Goal: Information Seeking & Learning: Learn about a topic

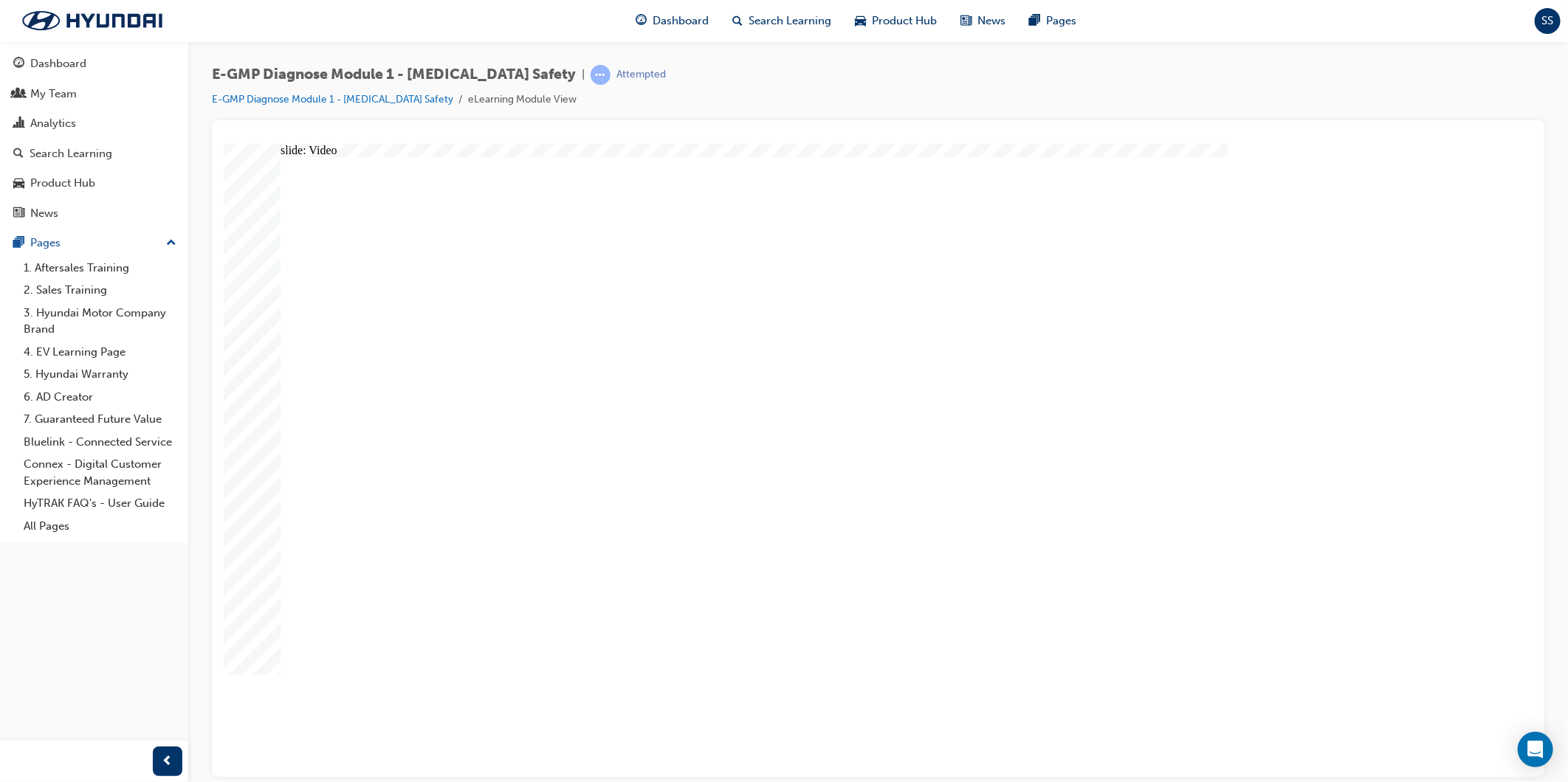
radio input "true"
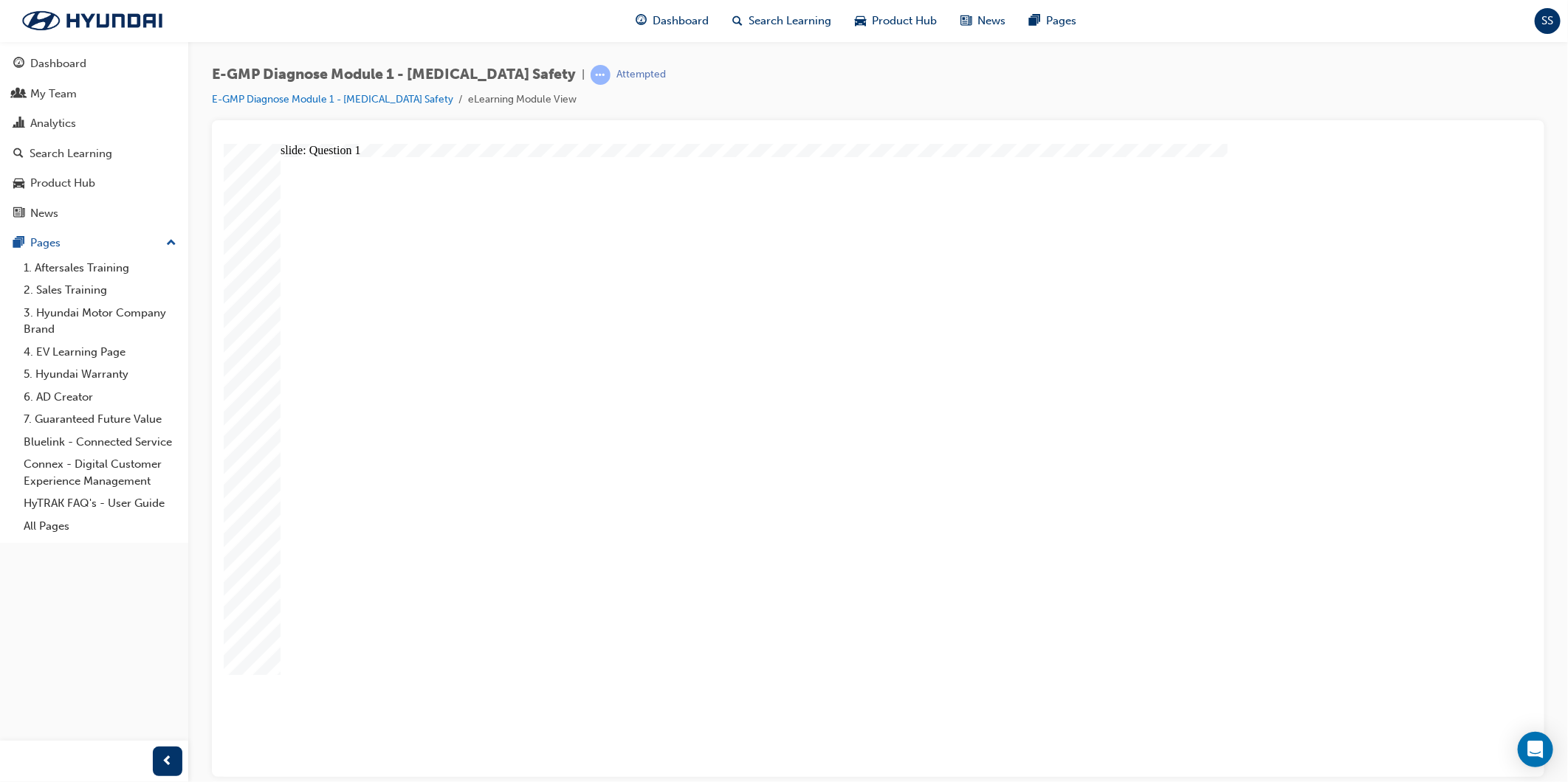
radio input "true"
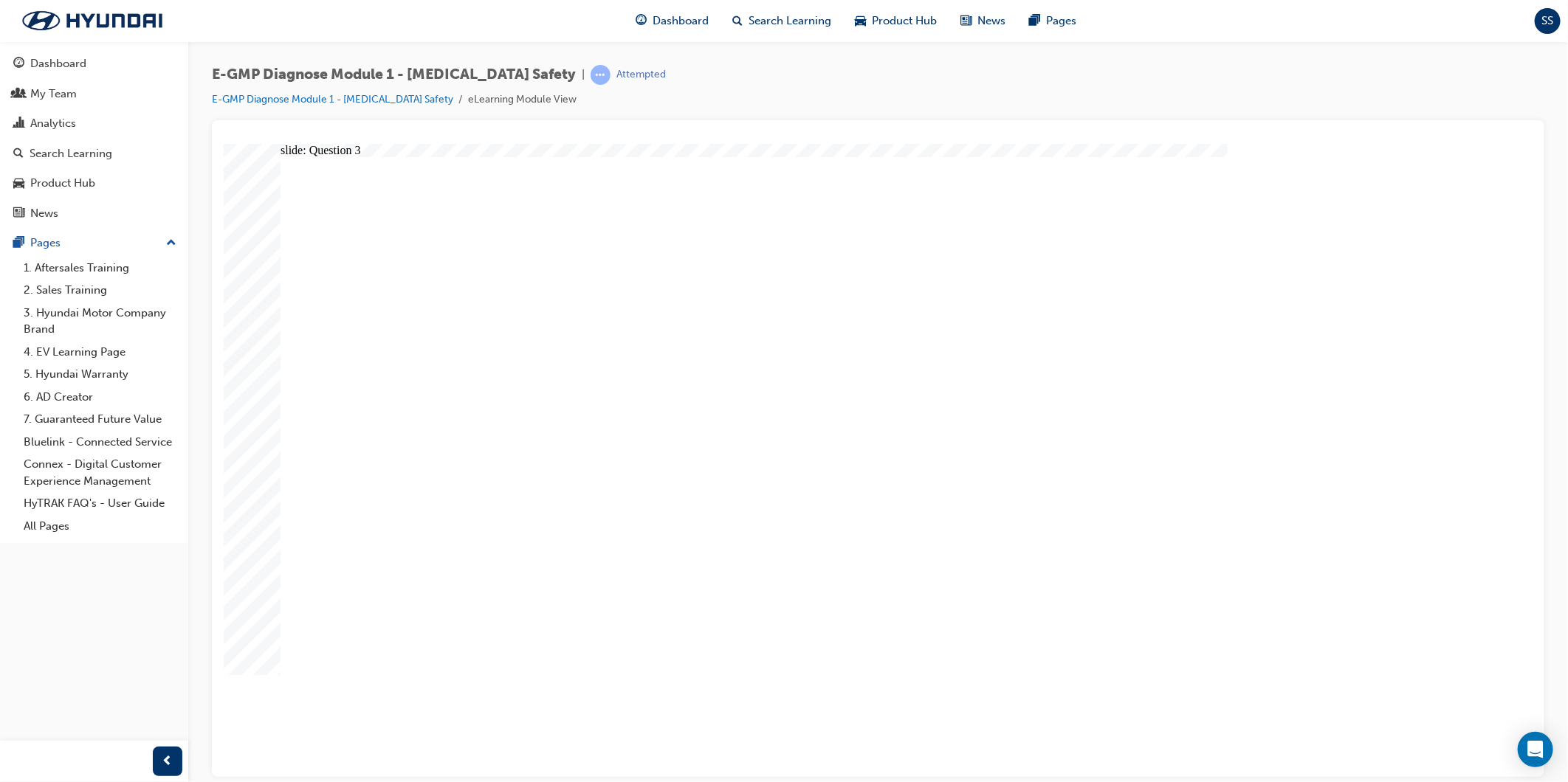
radio input "true"
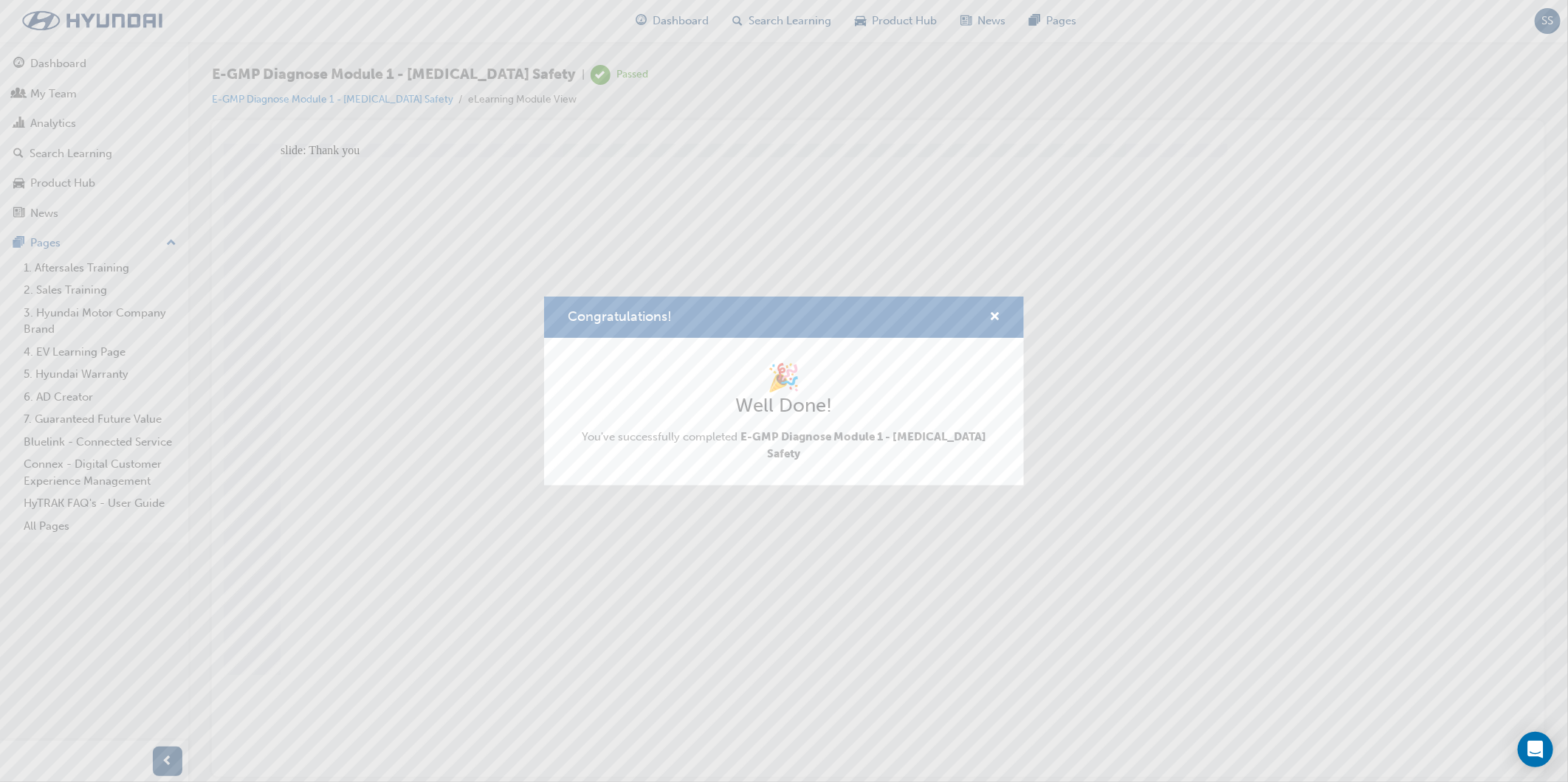
click at [706, 13] on div "Congratulations! 🎉 Well Done! You've successfully completed E-GMP Diagnose Modu…" at bounding box center [784, 391] width 1568 height 782
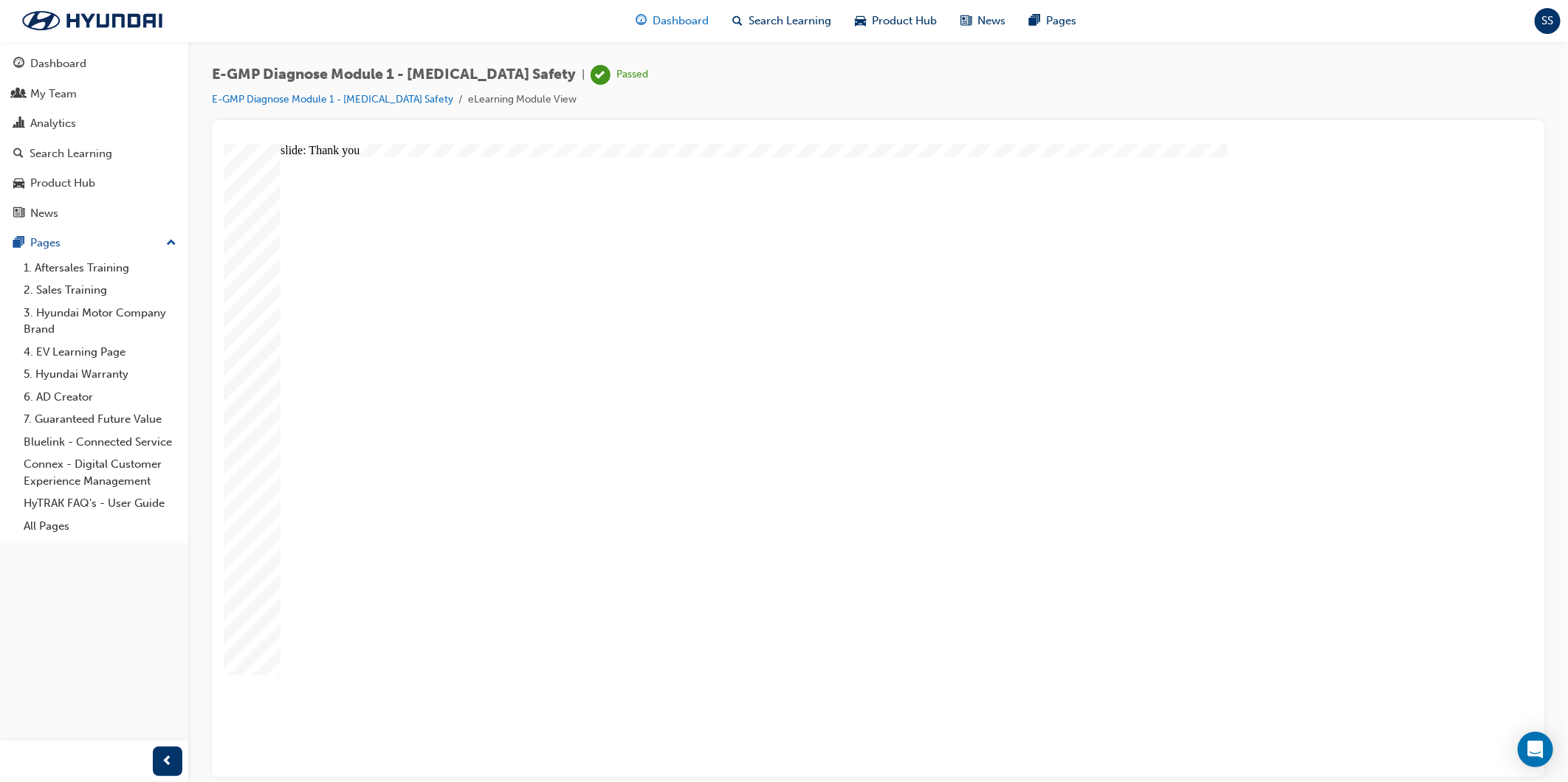
click at [697, 31] on div "Dashboard" at bounding box center [672, 21] width 97 height 30
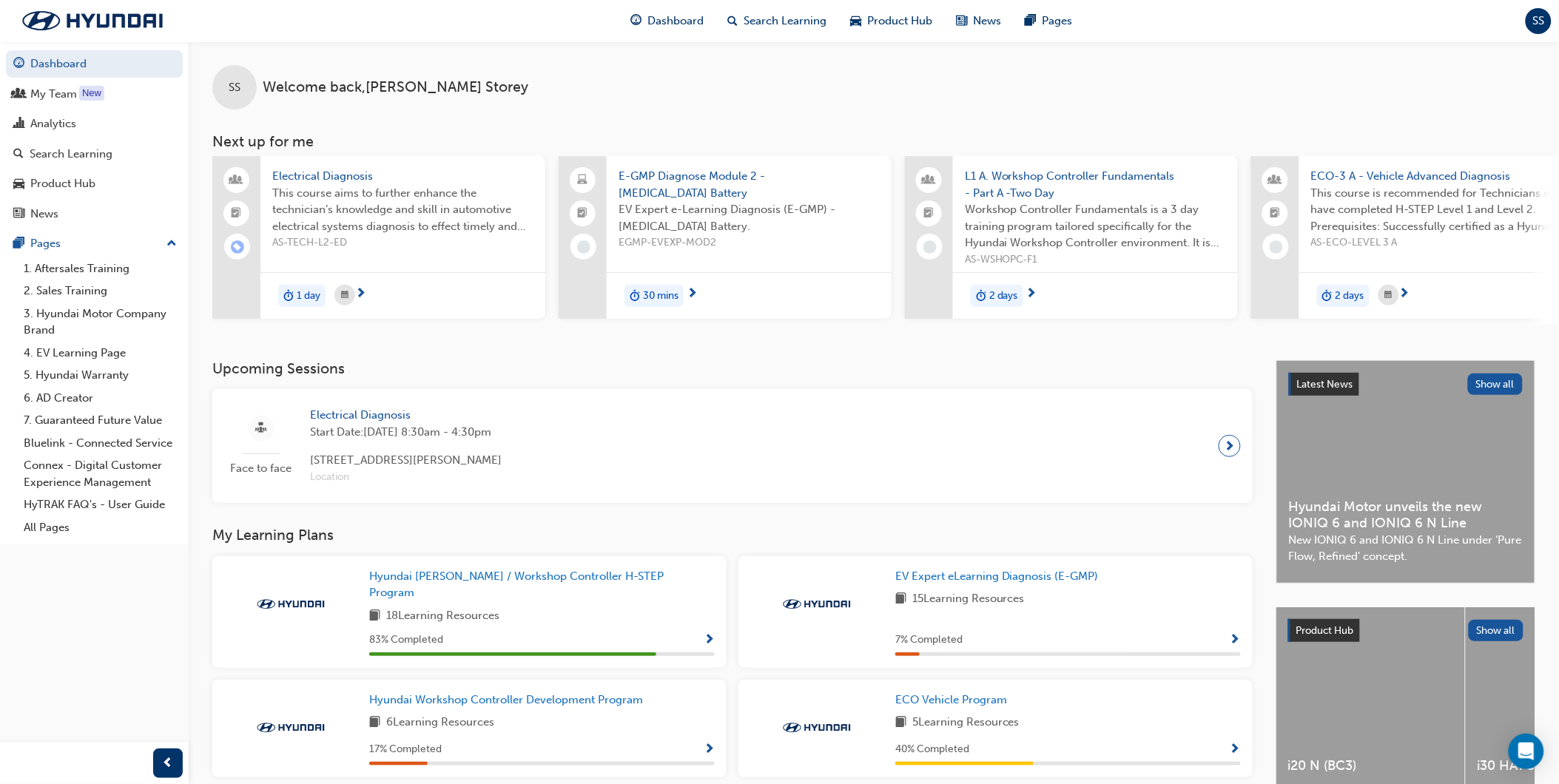
click at [700, 218] on span "EV Expert e-Learning Diagnosis (E-GMP) - [MEDICAL_DATA] Battery." at bounding box center [749, 218] width 261 height 34
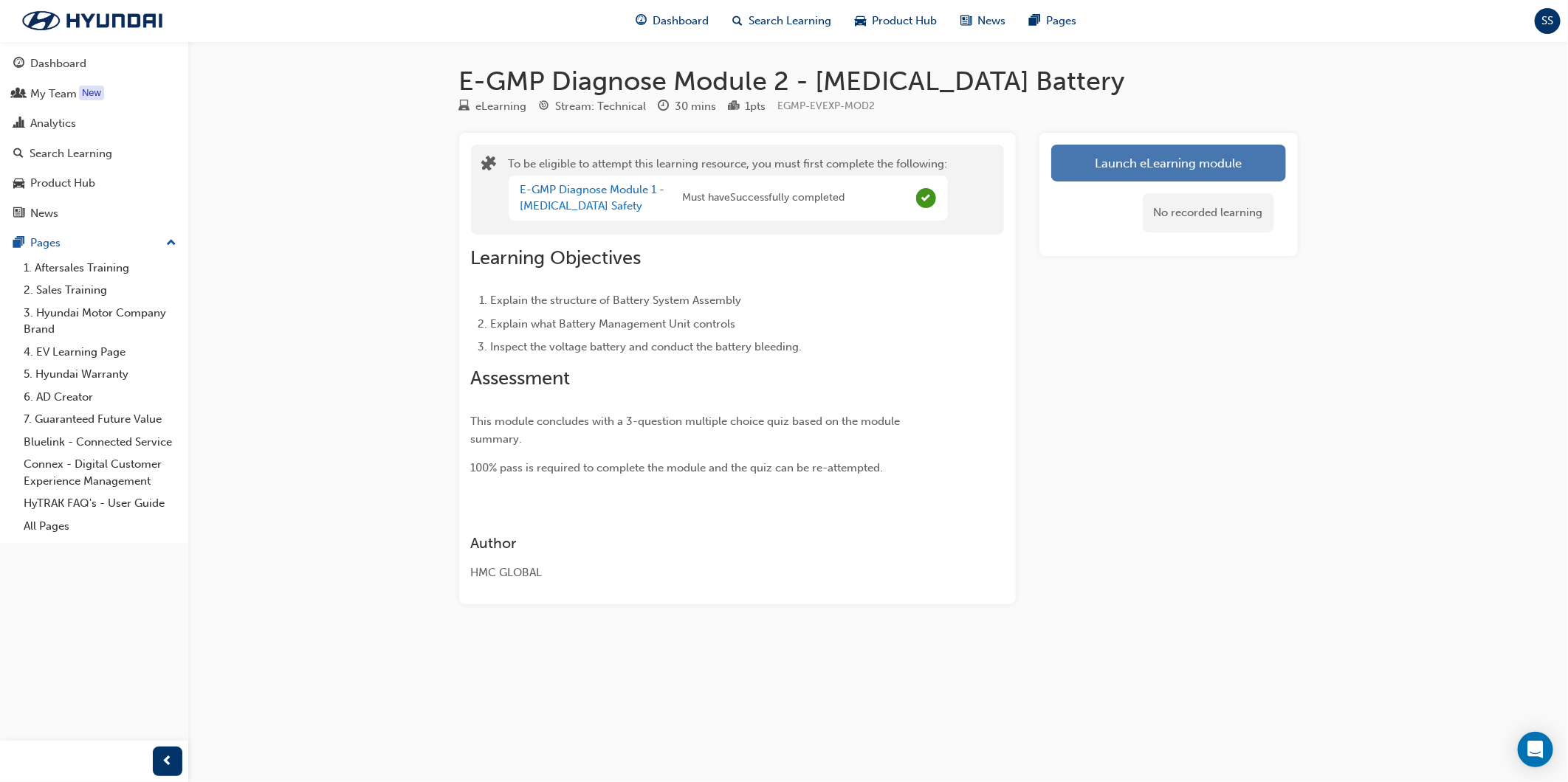
click at [1087, 180] on button "Launch eLearning module" at bounding box center [1169, 162] width 234 height 37
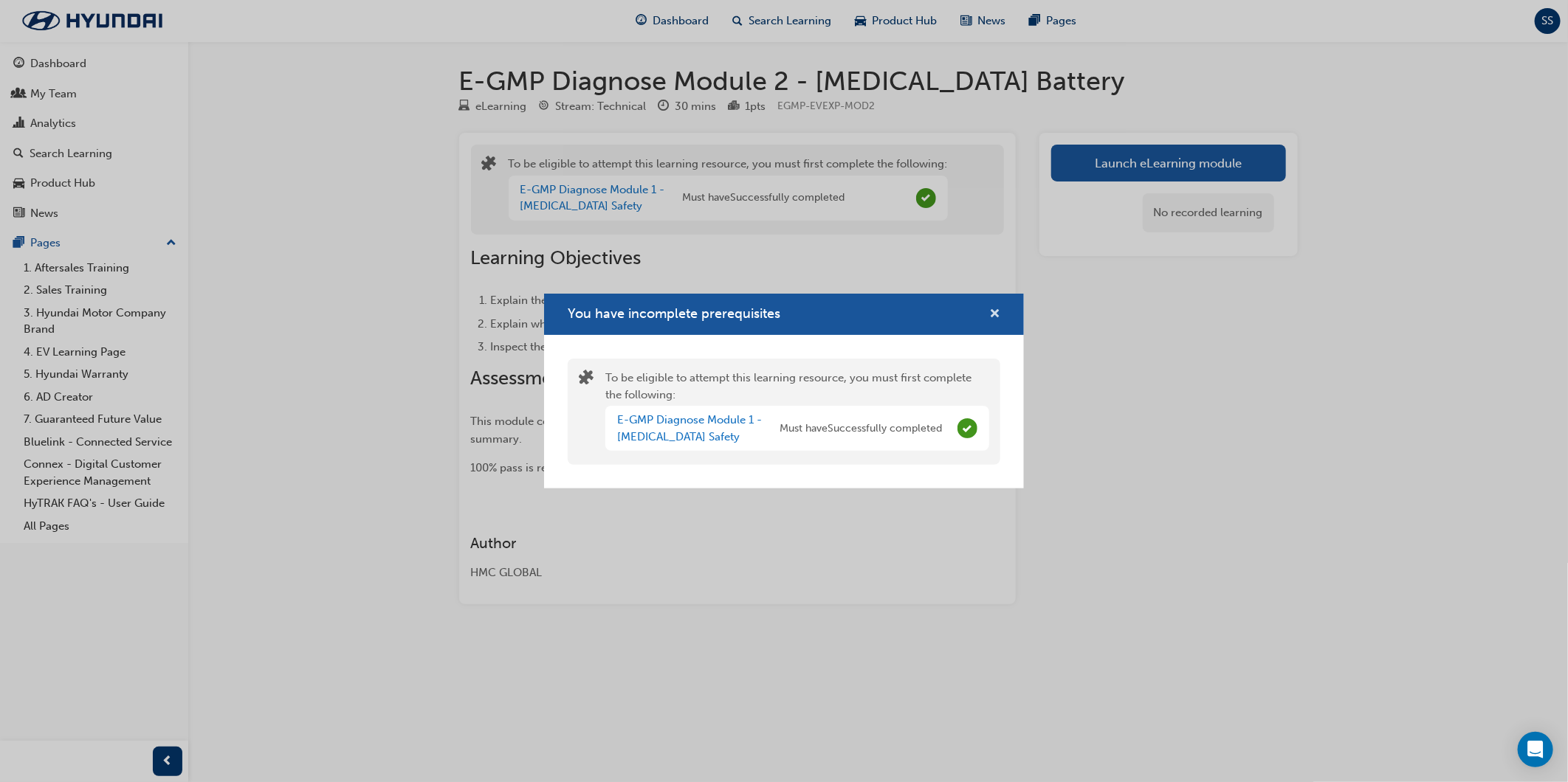
click at [998, 309] on span "cross-icon" at bounding box center [995, 315] width 11 height 13
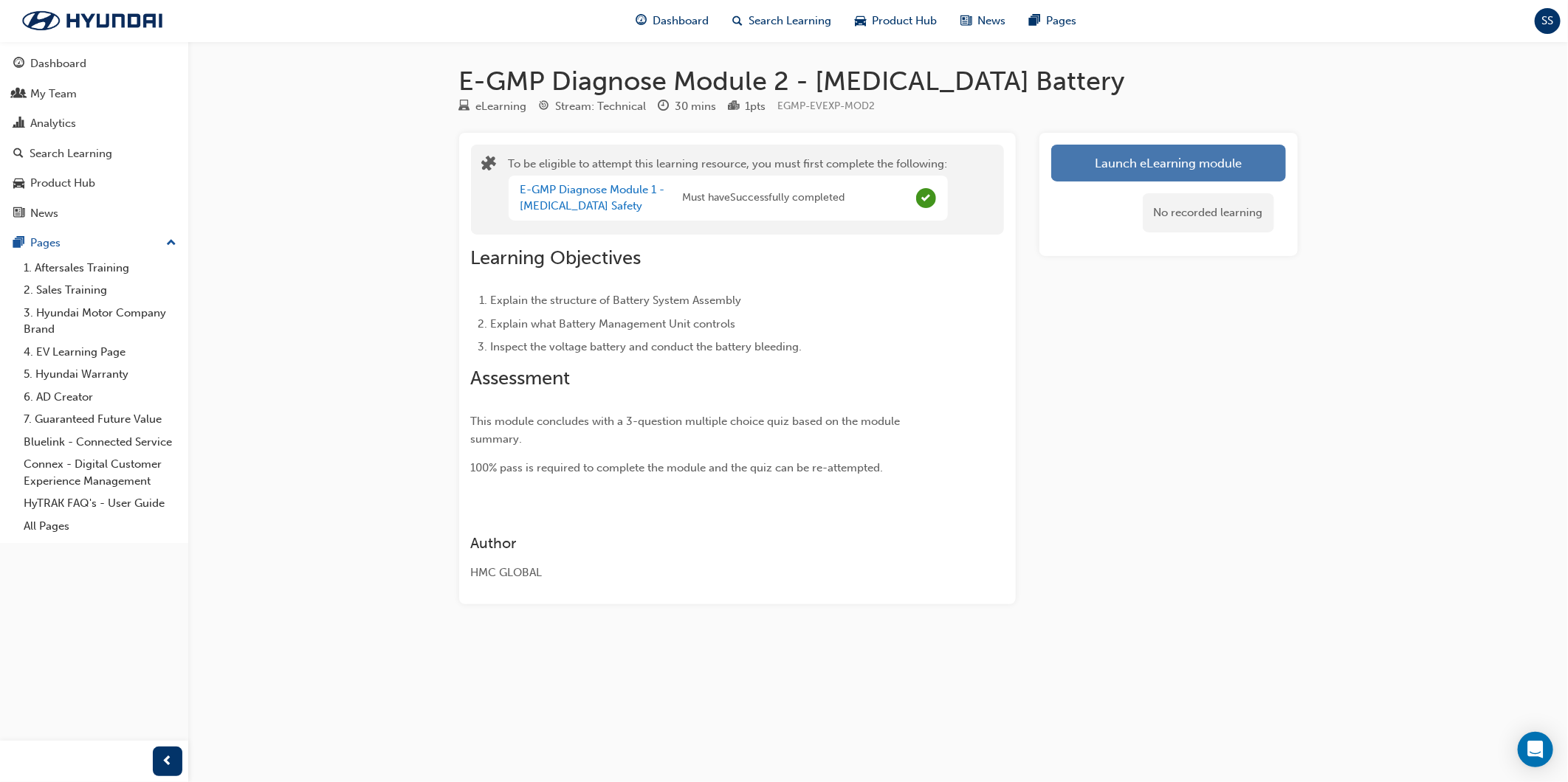
click at [1119, 145] on button "Launch eLearning module" at bounding box center [1169, 162] width 234 height 37
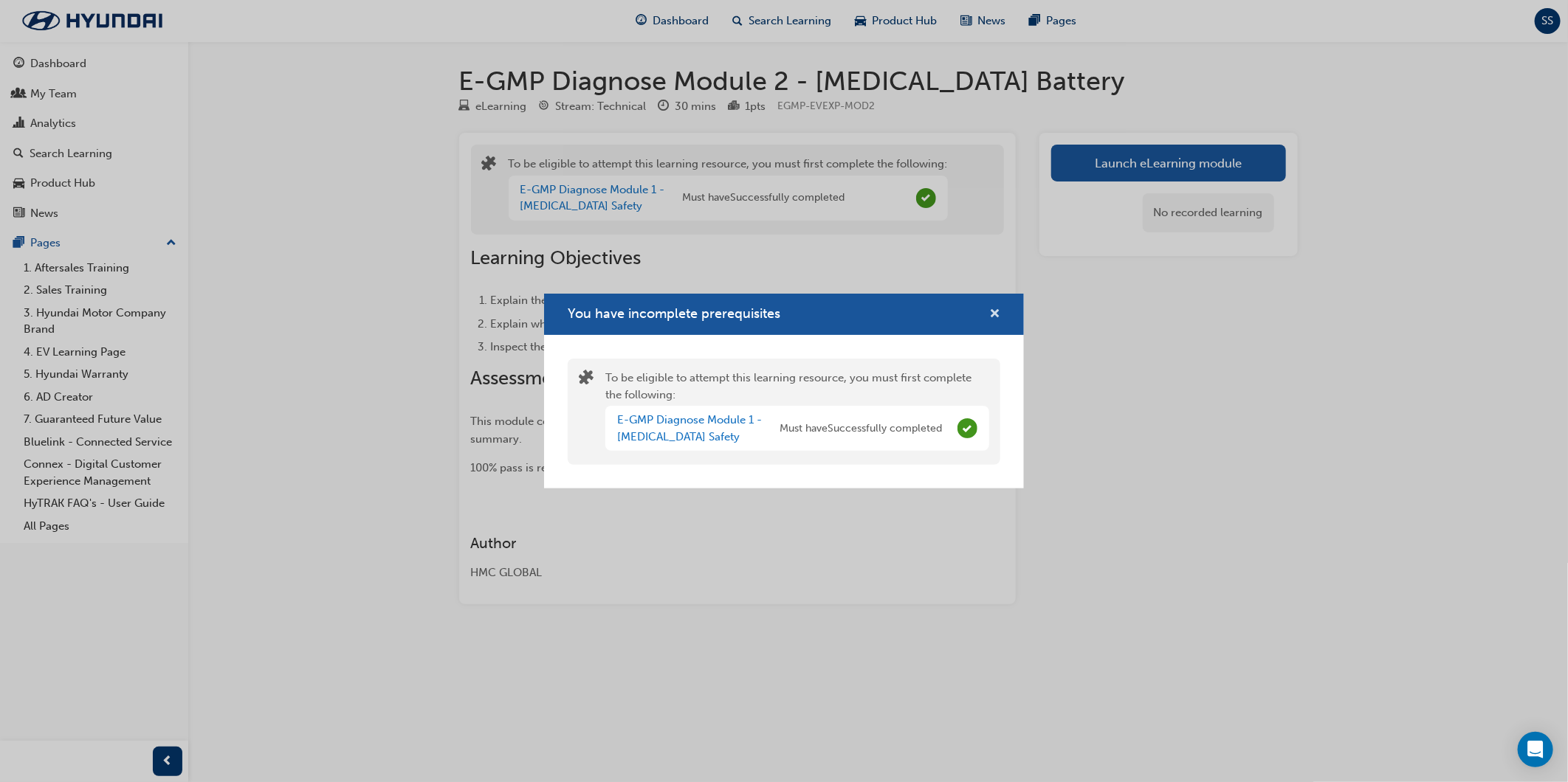
click at [990, 312] on span "cross-icon" at bounding box center [995, 315] width 11 height 13
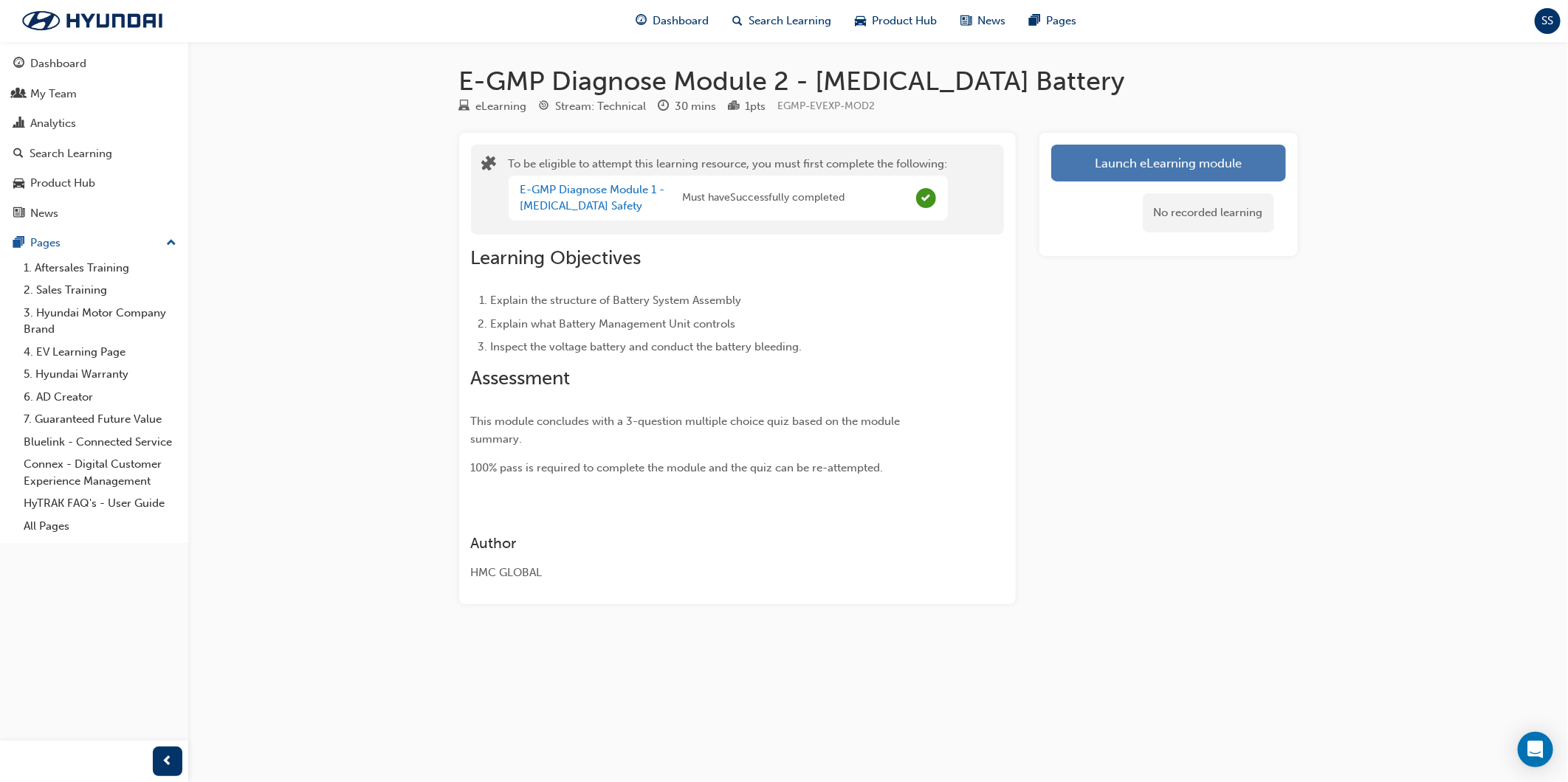
click at [1134, 177] on button "Launch eLearning module" at bounding box center [1169, 162] width 234 height 37
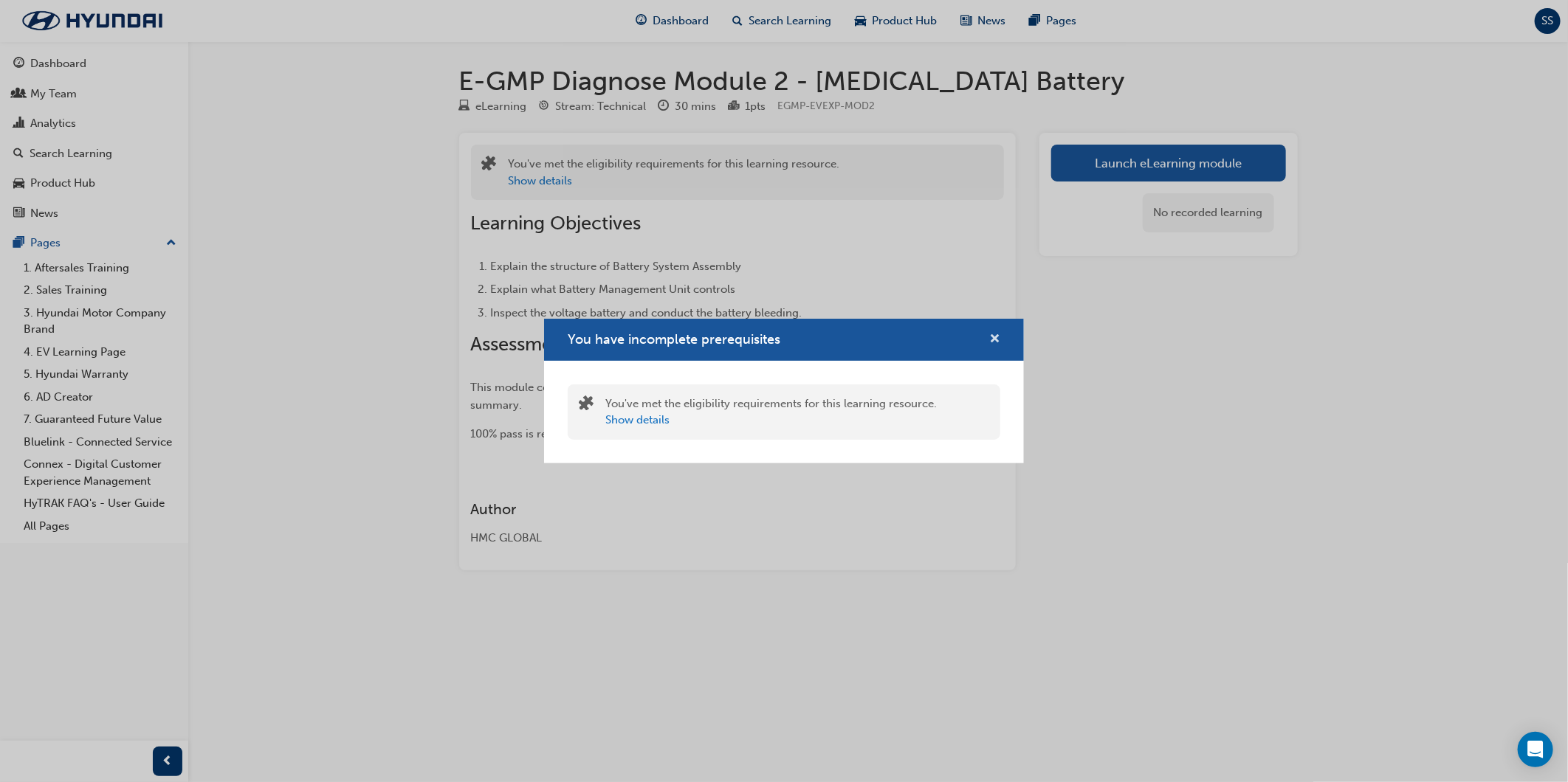
click at [997, 347] on span "cross-icon" at bounding box center [995, 340] width 11 height 13
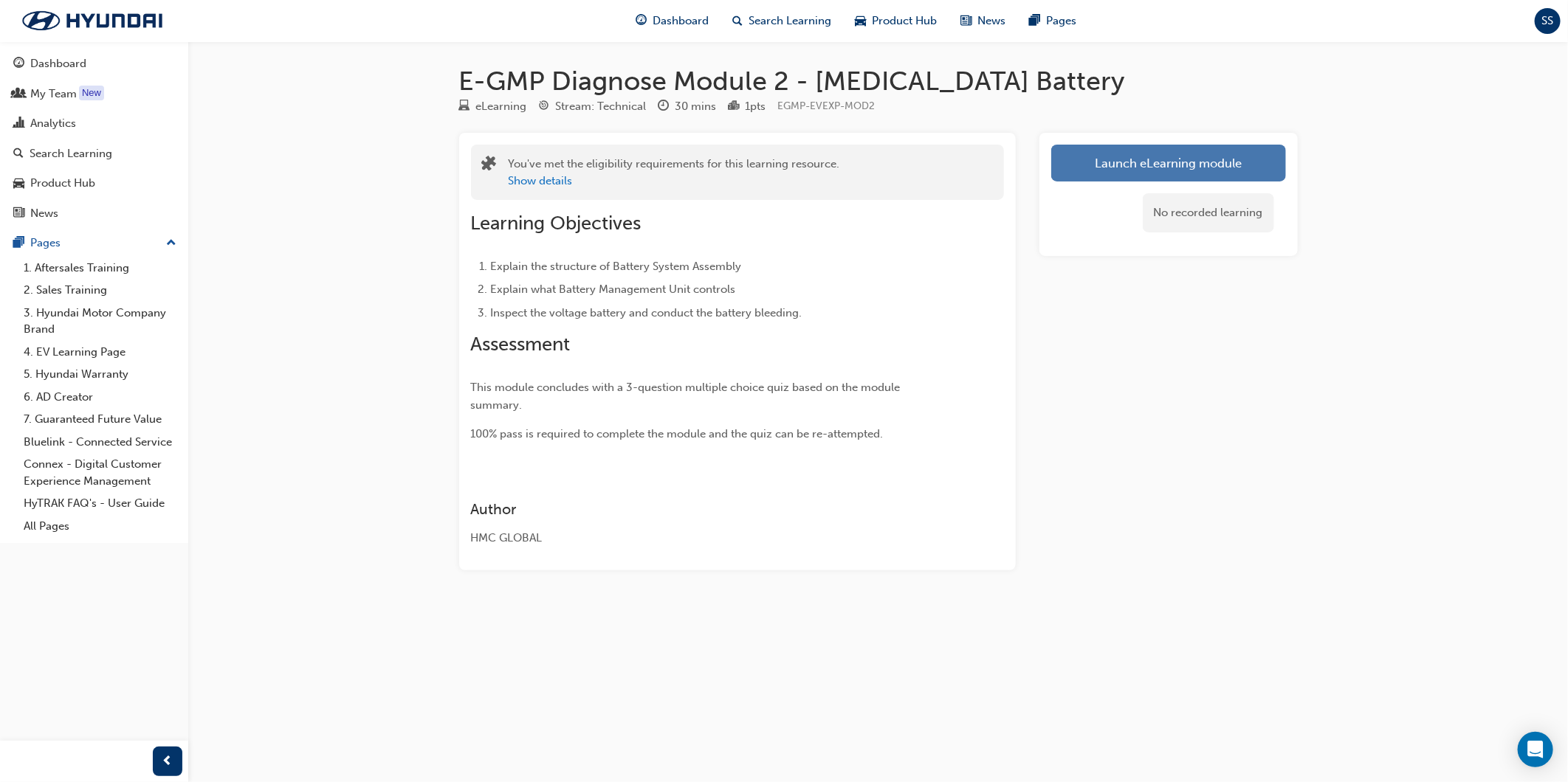
click at [1126, 164] on button "Launch eLearning module" at bounding box center [1169, 162] width 234 height 37
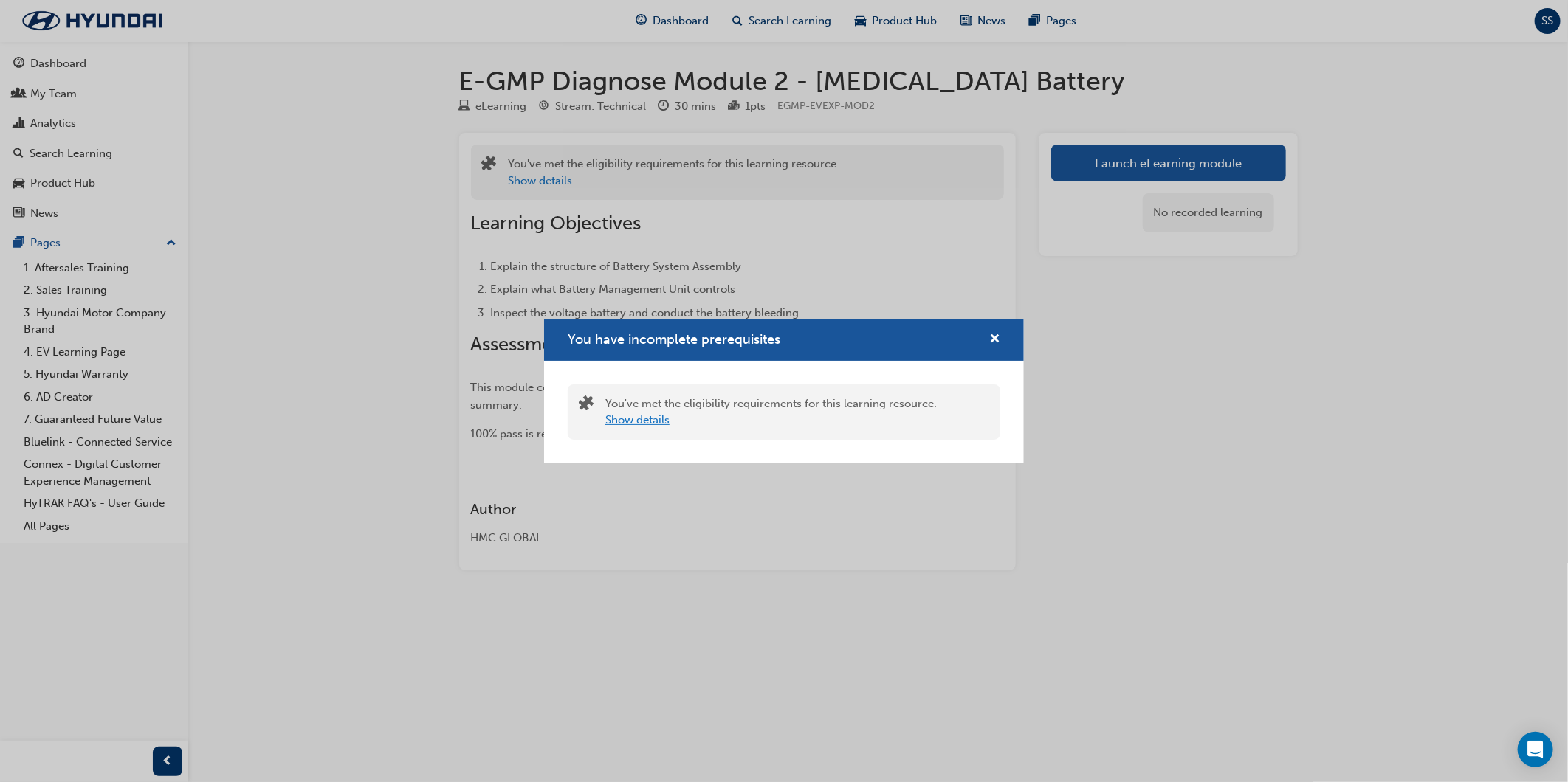
click at [620, 418] on button "Show details" at bounding box center [638, 420] width 64 height 17
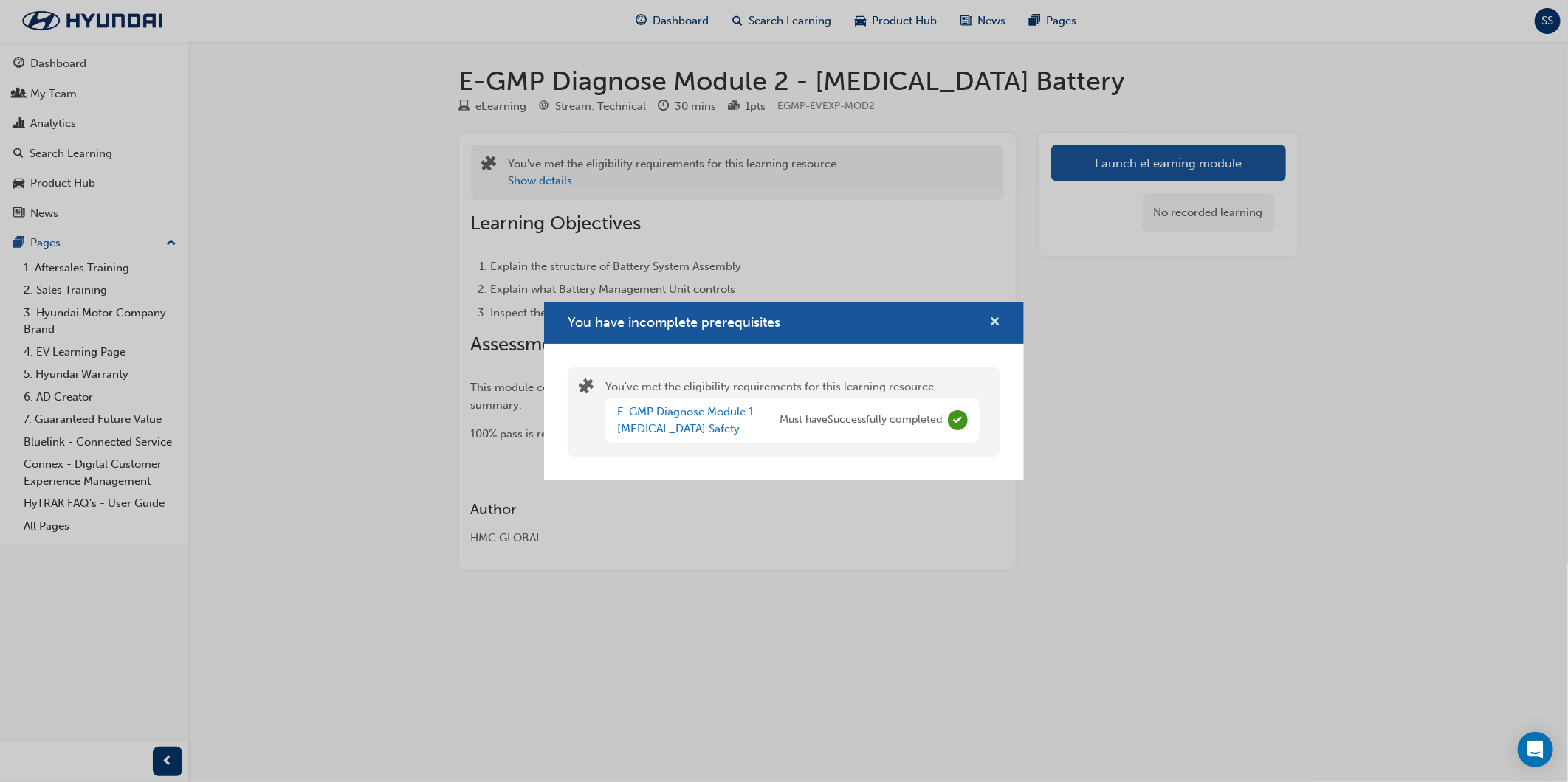
click at [993, 322] on span "cross-icon" at bounding box center [995, 323] width 11 height 13
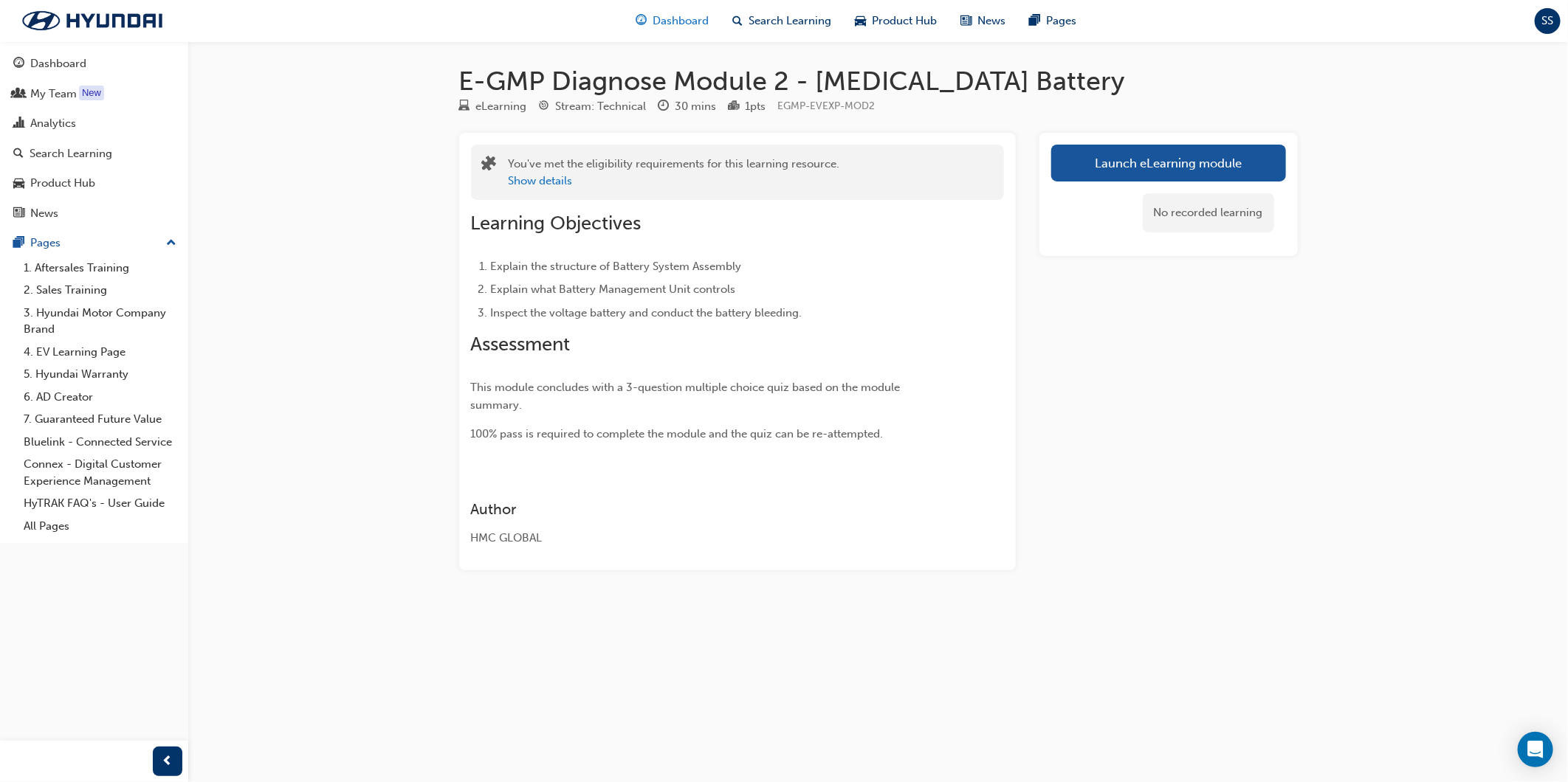
click at [698, 20] on span "Dashboard" at bounding box center [681, 21] width 56 height 17
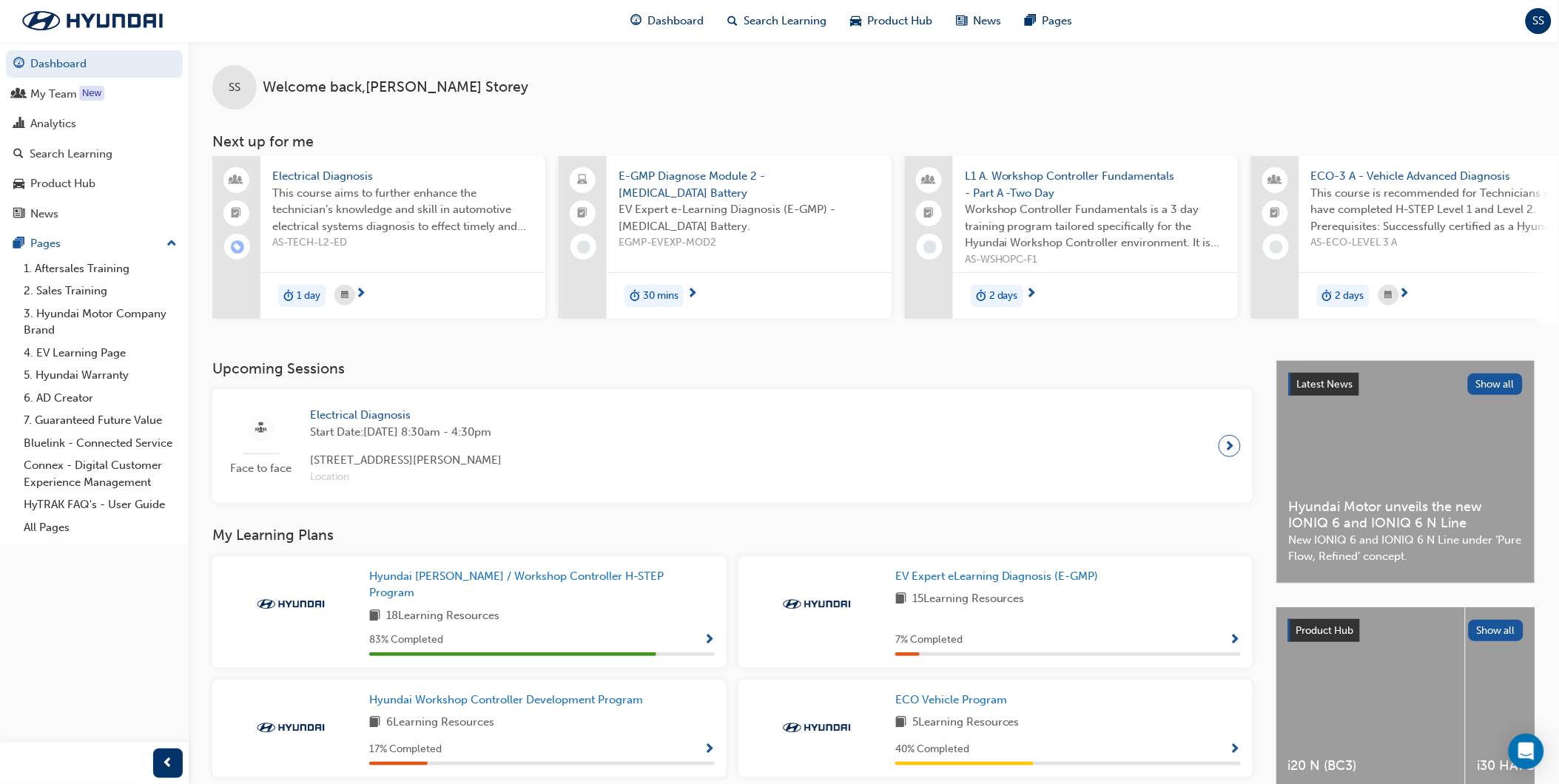
click at [713, 197] on span "E-GMP Diagnose Module 2 - [MEDICAL_DATA] Battery" at bounding box center [749, 184] width 261 height 34
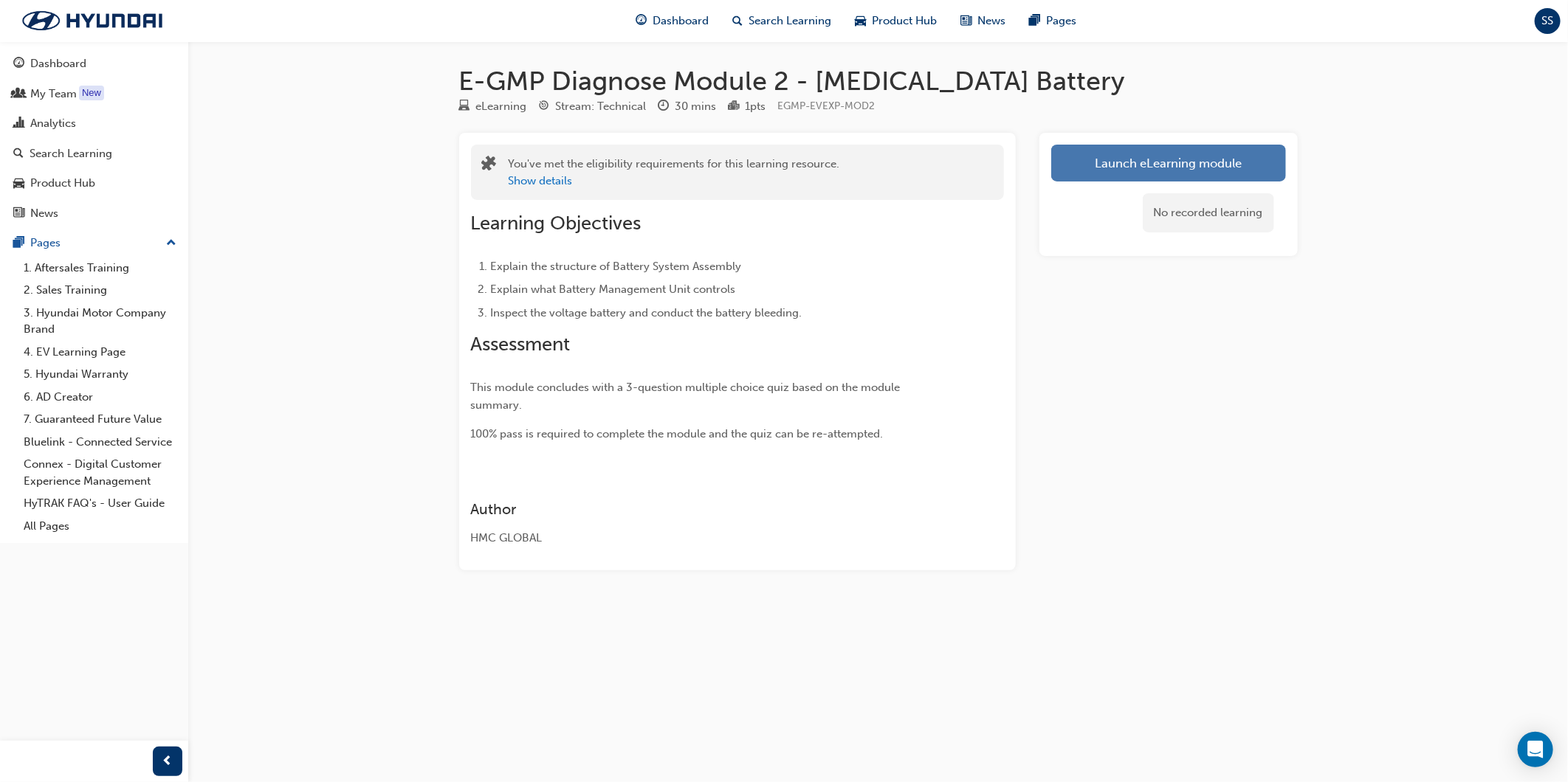
click at [1069, 178] on button "Launch eLearning module" at bounding box center [1169, 162] width 234 height 37
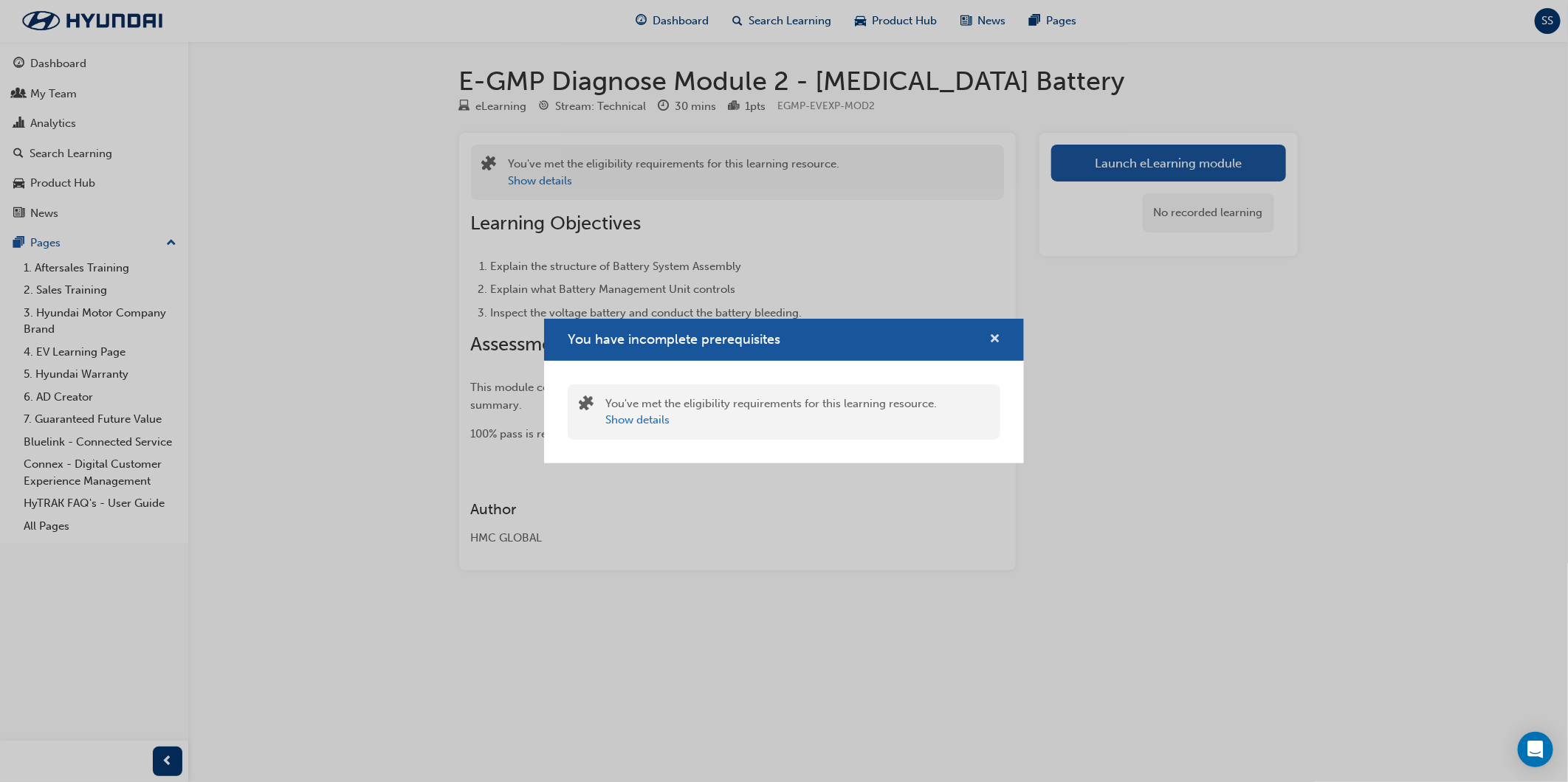
click at [992, 334] on span "cross-icon" at bounding box center [995, 340] width 11 height 13
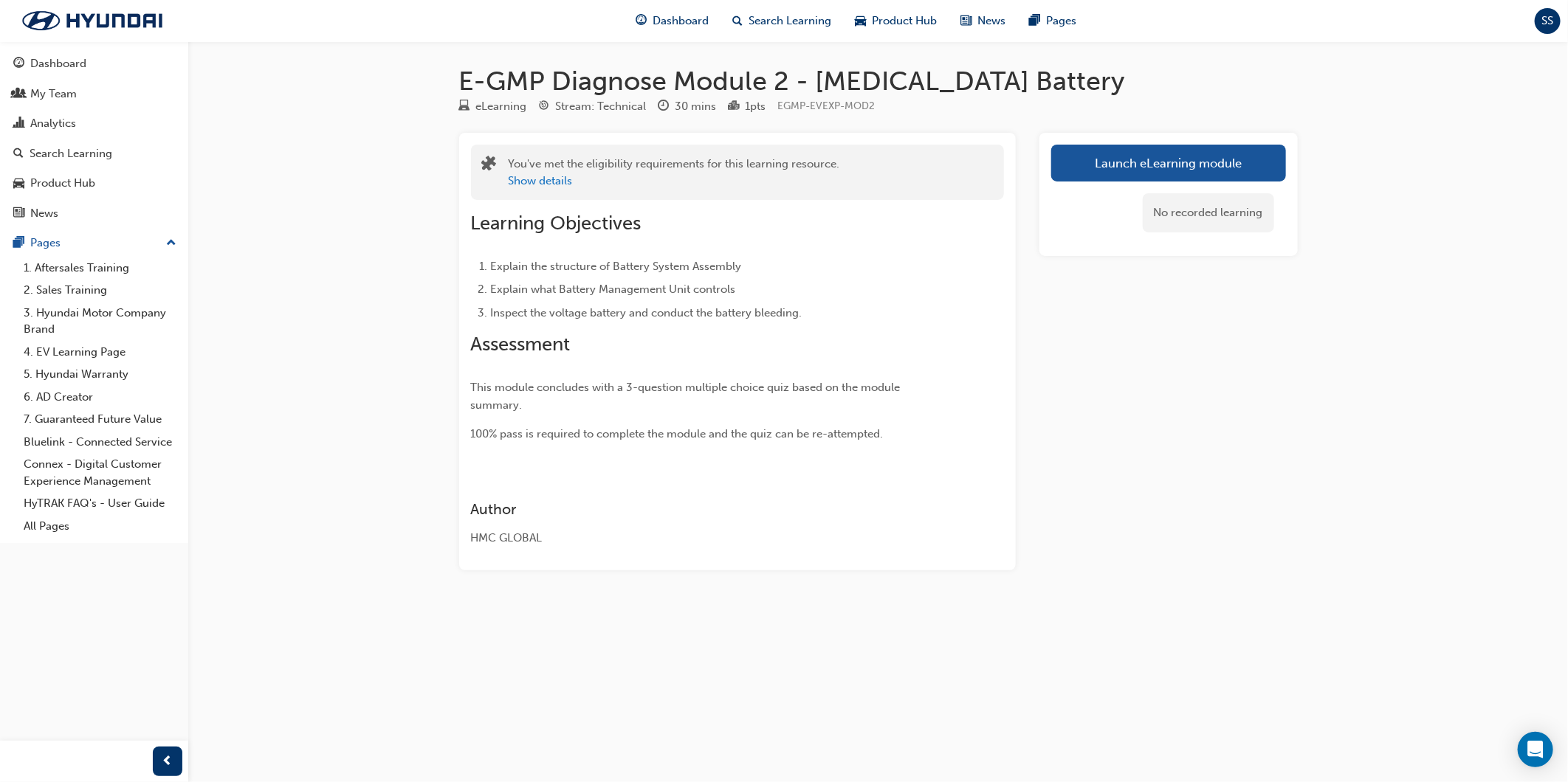
click at [823, 315] on li "Inspect the voltage battery and conduct the battery bleeding." at bounding box center [721, 312] width 460 height 18
click at [1236, 157] on button "Launch eLearning module" at bounding box center [1169, 162] width 234 height 37
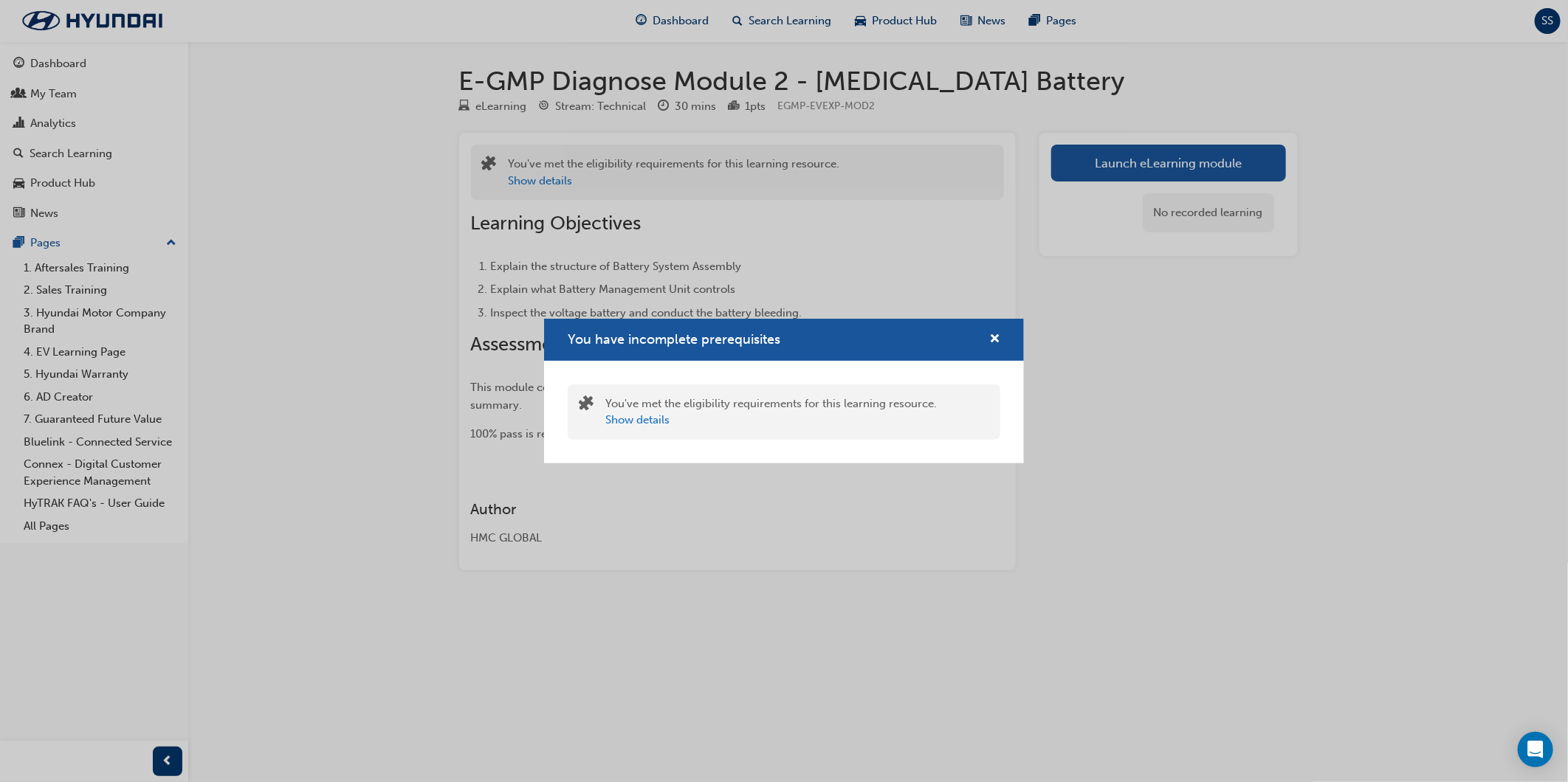
click at [1002, 337] on div "You have incomplete prerequisites" at bounding box center [784, 340] width 480 height 42
click at [993, 340] on span "cross-icon" at bounding box center [995, 340] width 11 height 13
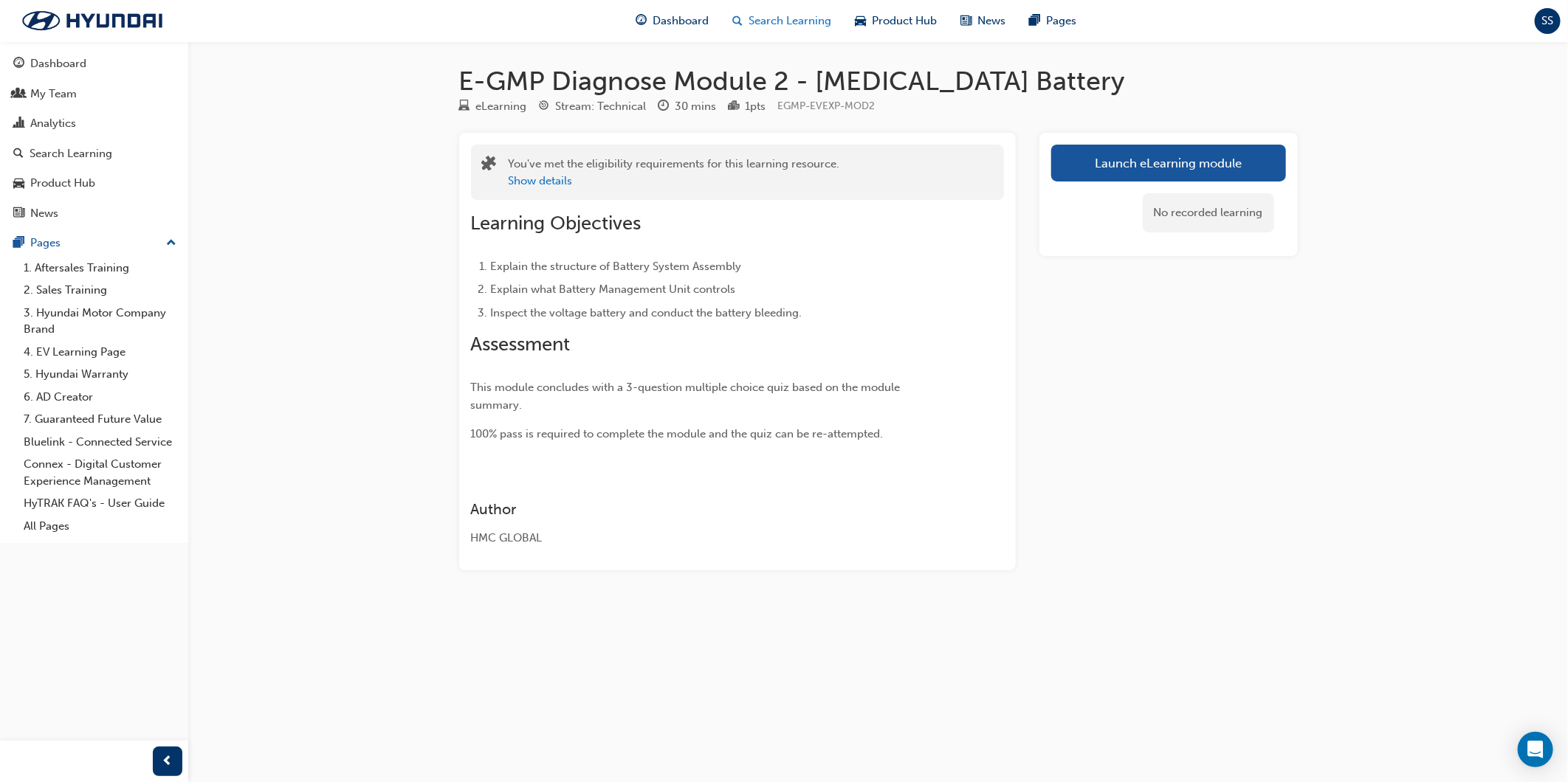
click at [755, 20] on span "Search Learning" at bounding box center [790, 21] width 83 height 17
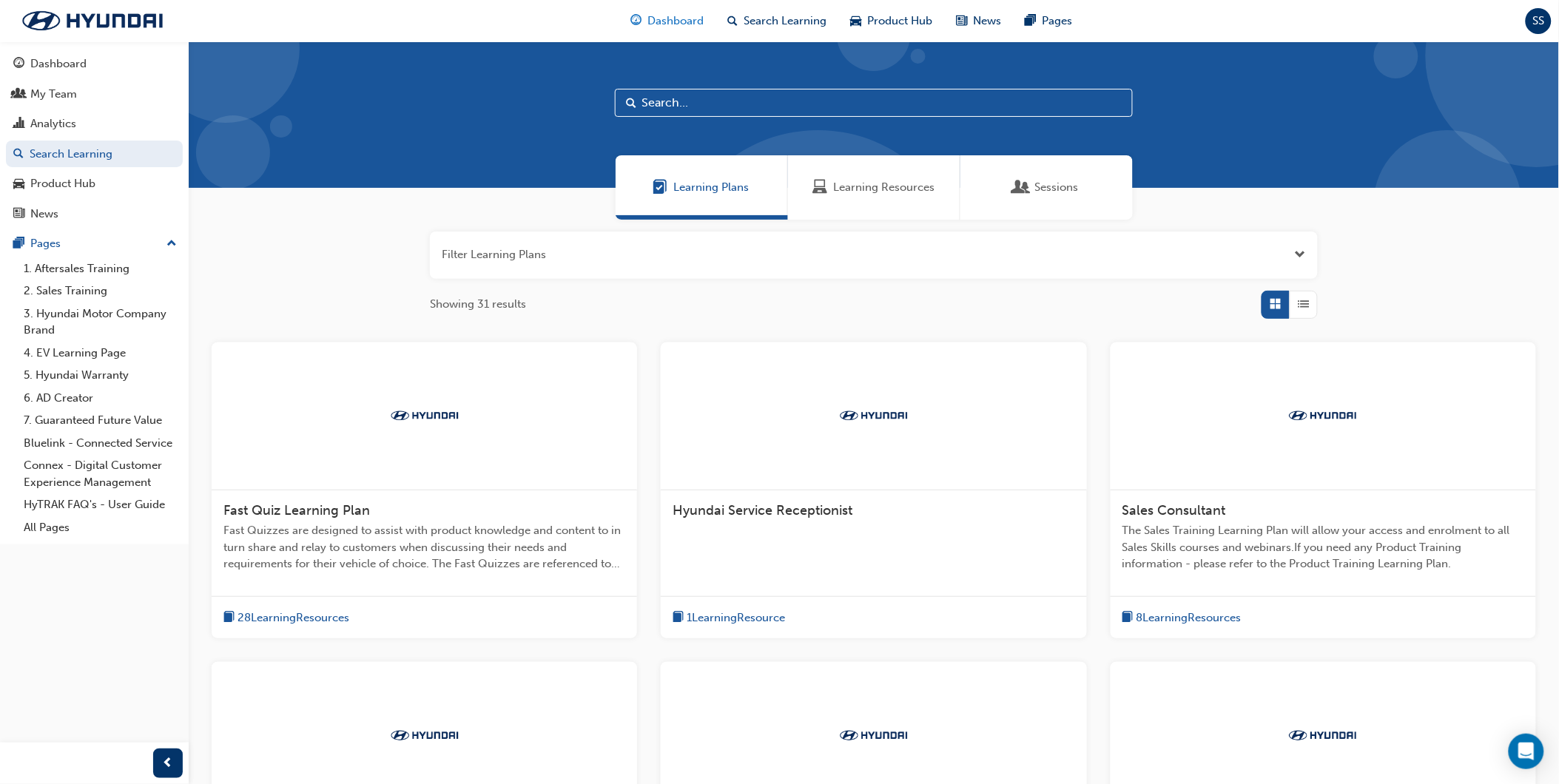
click at [689, 11] on div "Dashboard" at bounding box center [668, 21] width 97 height 31
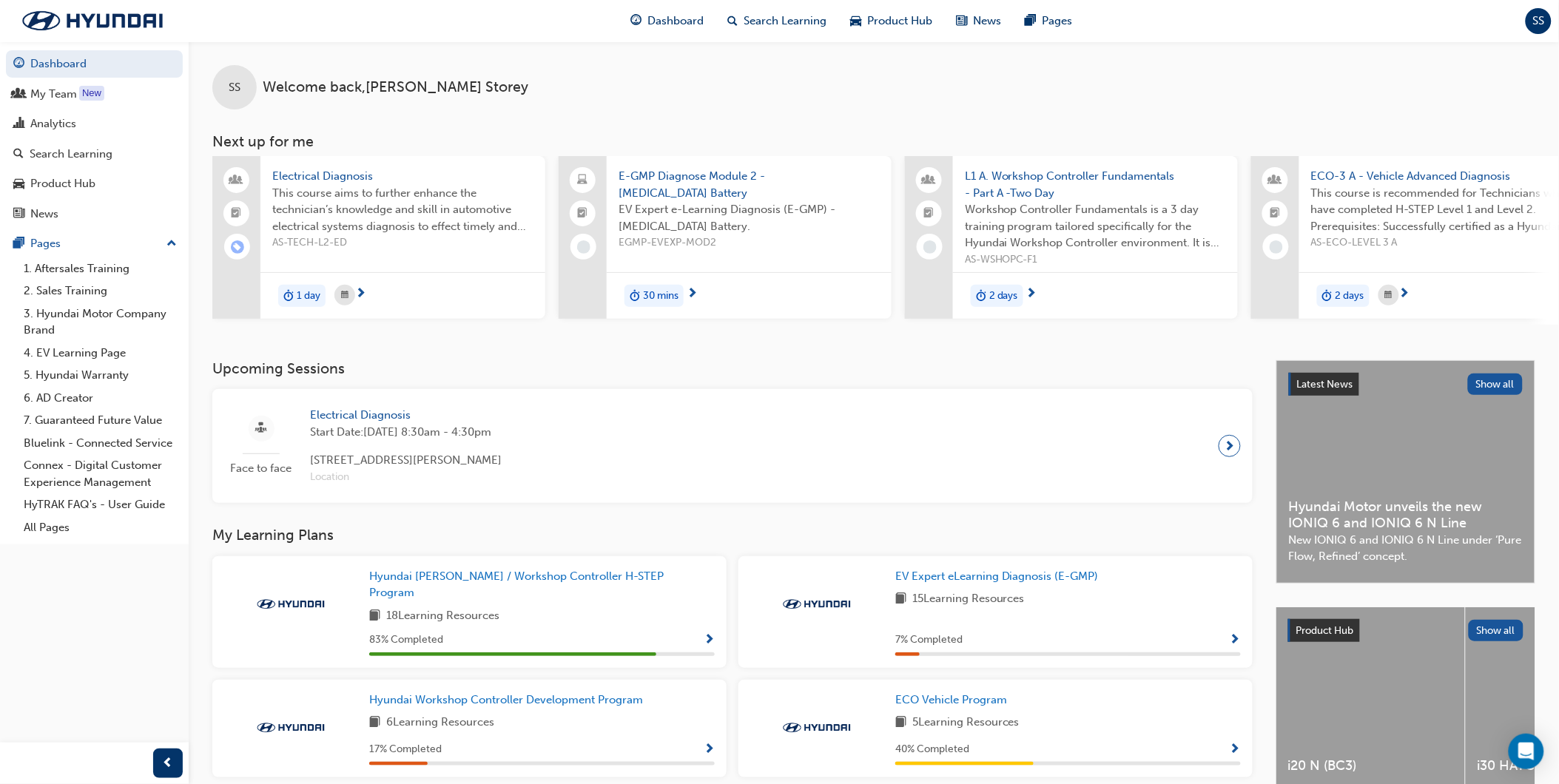
drag, startPoint x: 957, startPoint y: 322, endPoint x: 971, endPoint y: 323, distance: 14.0
click at [971, 323] on div "Electrical Diagnosis This course aims to further enhance the technician’s knowl…" at bounding box center [885, 240] width 1347 height 168
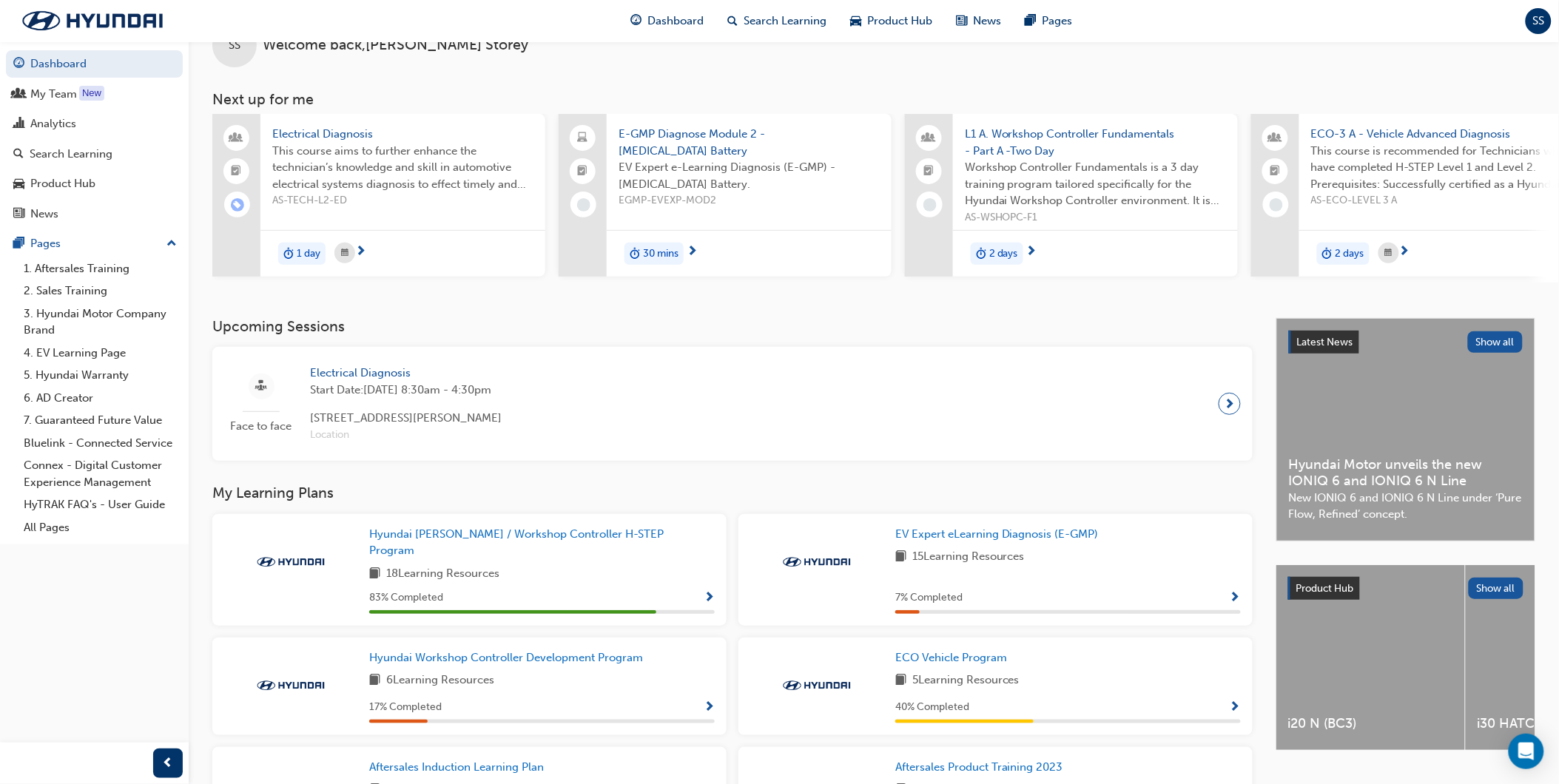
scroll to position [82, 0]
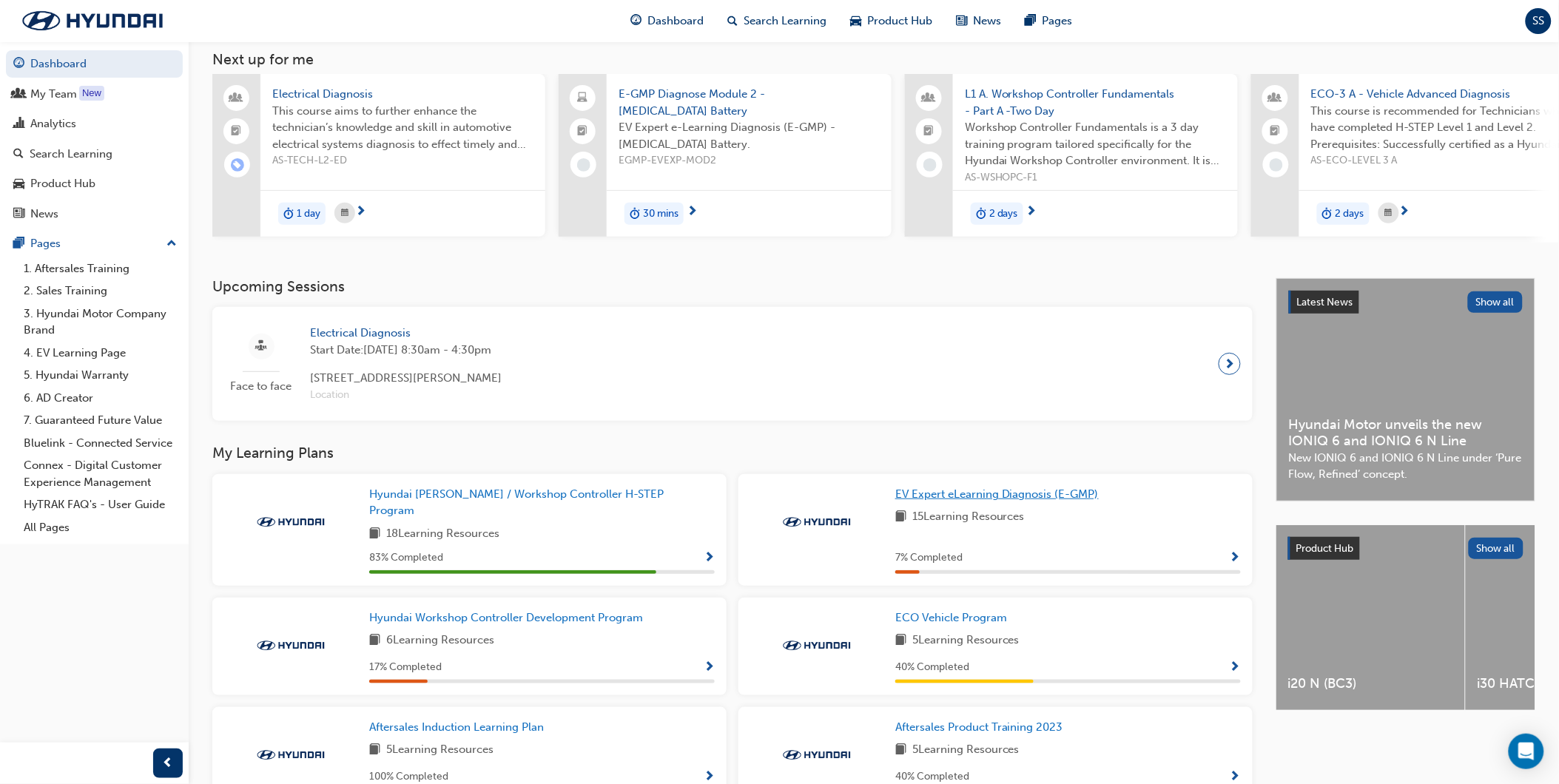
click at [997, 503] on link "EV Expert eLearning Diagnosis (E-GMP)" at bounding box center [1000, 495] width 209 height 17
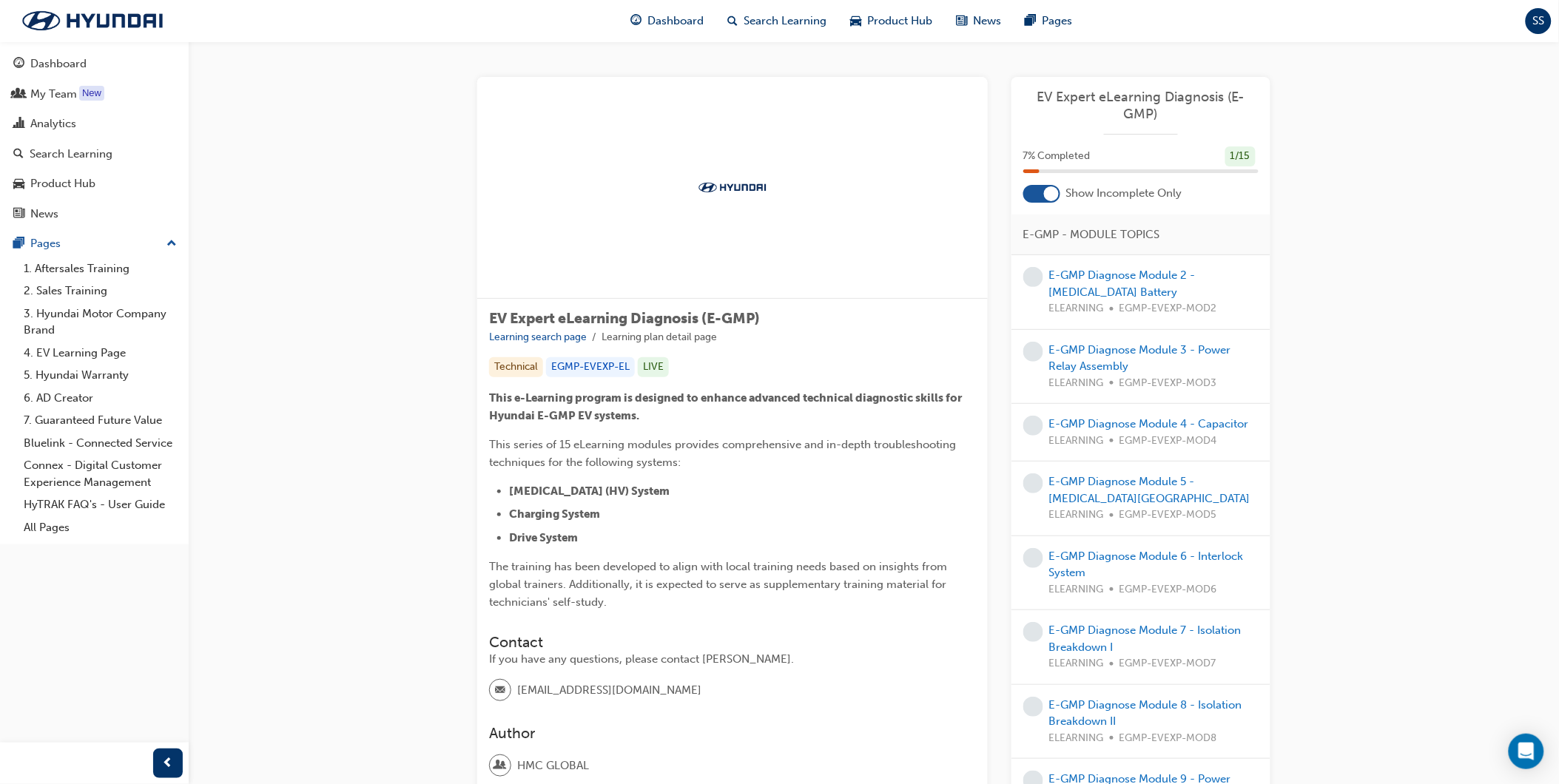
click at [1036, 195] on div at bounding box center [1041, 193] width 37 height 18
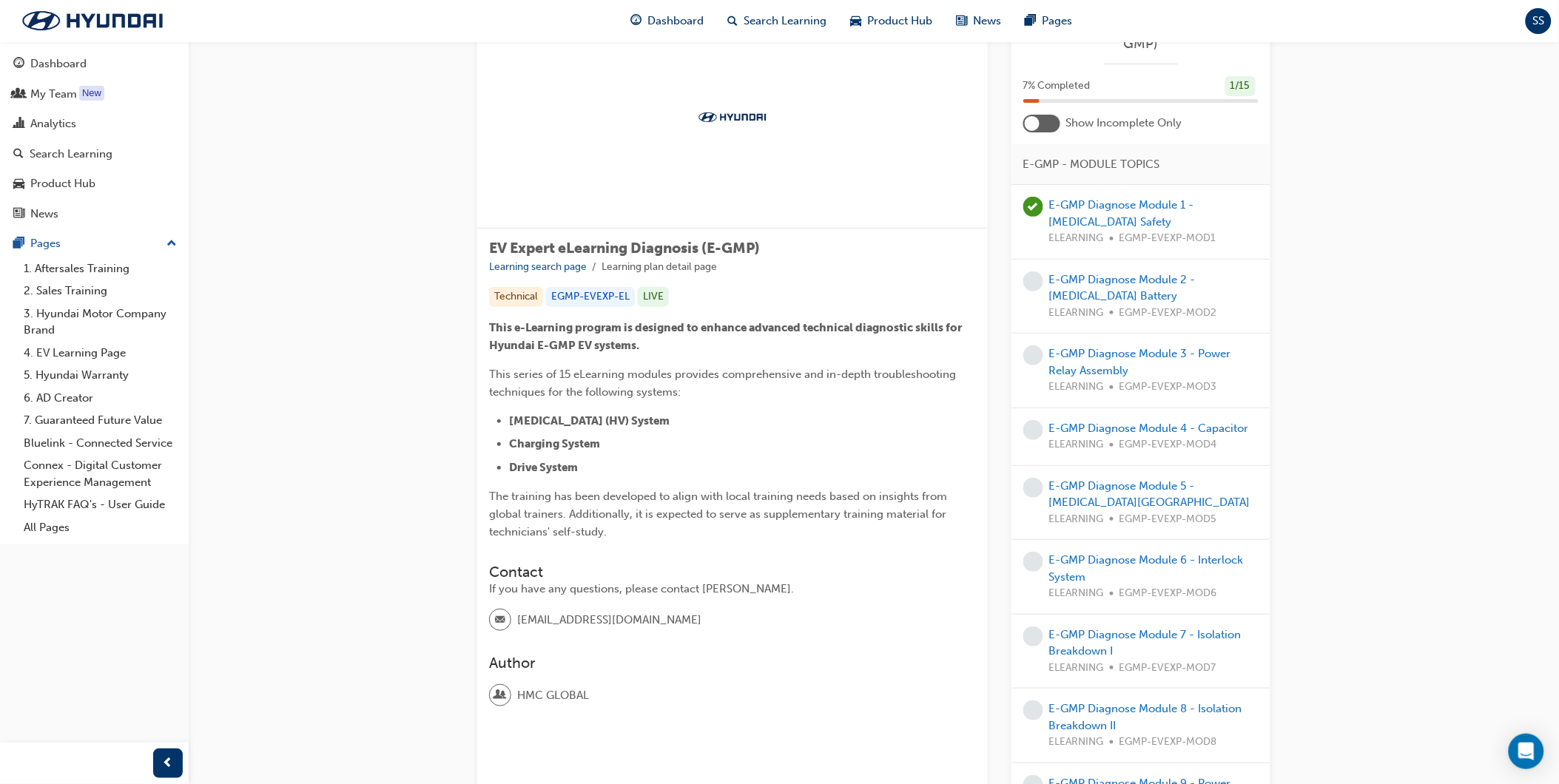
scroll to position [70, 0]
click at [1076, 278] on link "E-GMP Diagnose Module 2 - [MEDICAL_DATA] Battery" at bounding box center [1122, 288] width 146 height 31
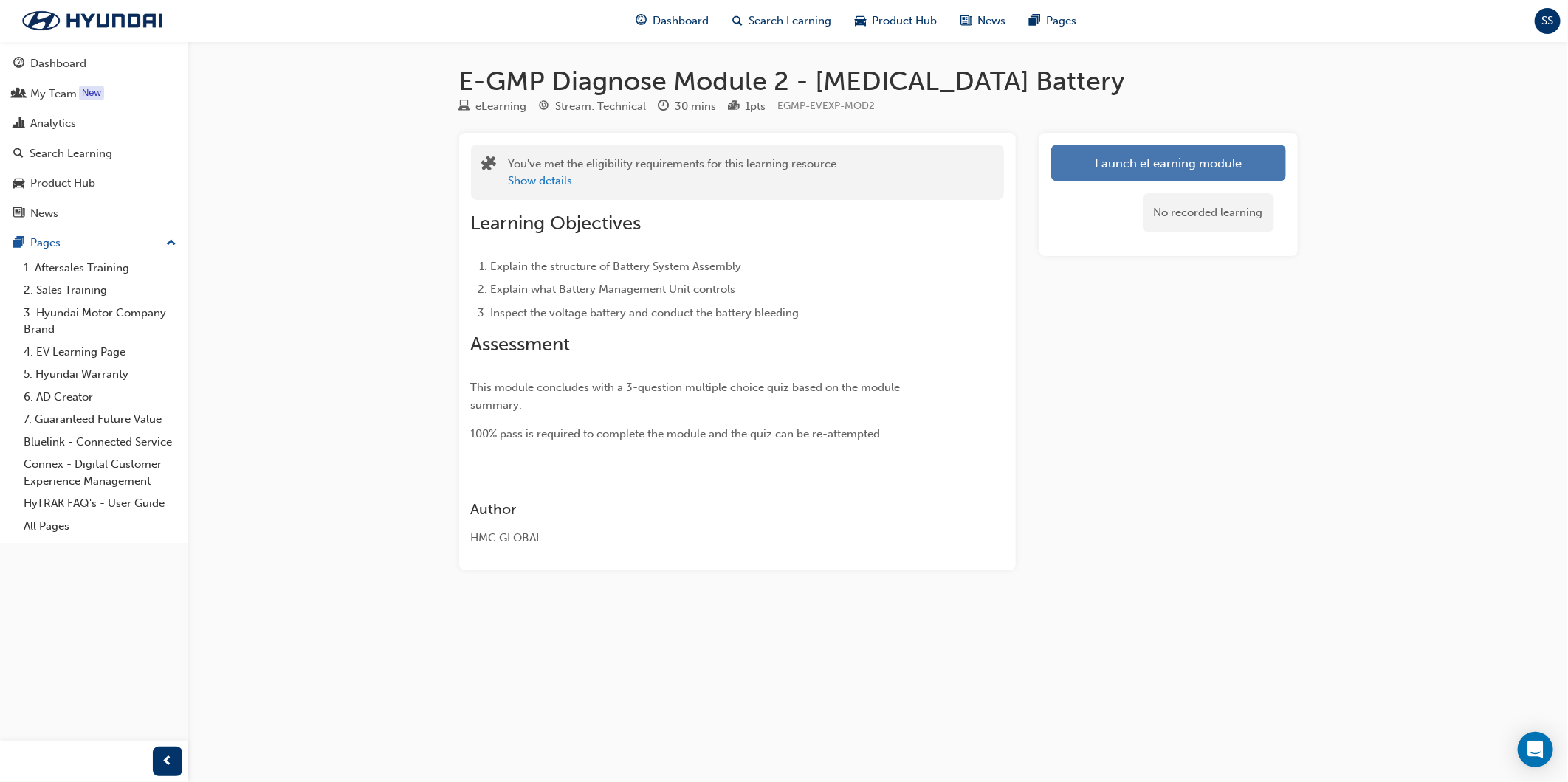
click at [1112, 165] on link "Launch eLearning module" at bounding box center [1169, 162] width 234 height 37
